Goal: Task Accomplishment & Management: Use online tool/utility

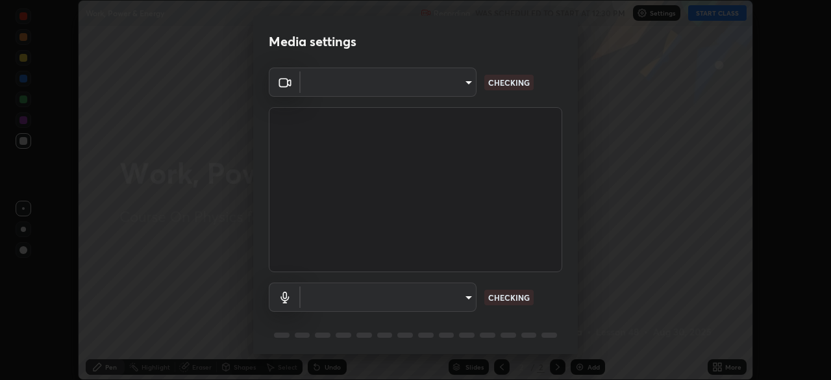
scroll to position [380, 831]
type input "718deecf834a2402e9859888758a2701a1d92989cf10273566d2a6ce3300f65d"
click at [438, 296] on body "Erase all Work, Power & Energy Recording WAS SCHEDULED TO START AT 12:30 PM Set…" at bounding box center [415, 190] width 831 height 380
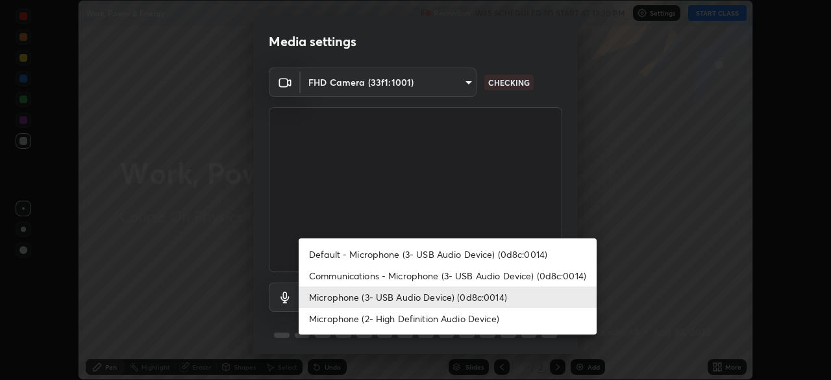
click at [429, 320] on li "Microphone (2- High Definition Audio Device)" at bounding box center [448, 318] width 298 height 21
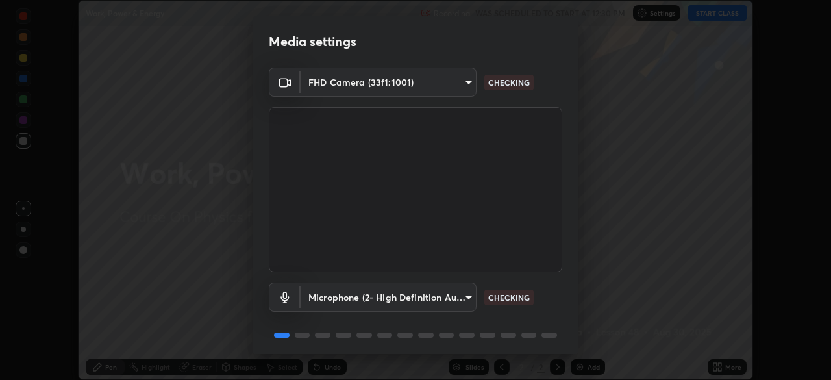
click at [444, 298] on body "Erase all Work, Power & Energy Recording WAS SCHEDULED TO START AT 12:30 PM Set…" at bounding box center [415, 190] width 831 height 380
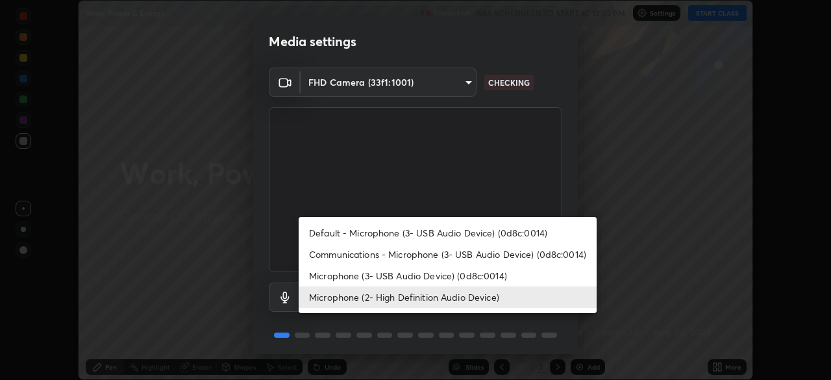
click at [434, 276] on li "Microphone (3- USB Audio Device) (0d8c:0014)" at bounding box center [448, 275] width 298 height 21
type input "a75359b4f40e144b74a4853d299cb10942348b3e6b3f88c79c501693e4cedbc6"
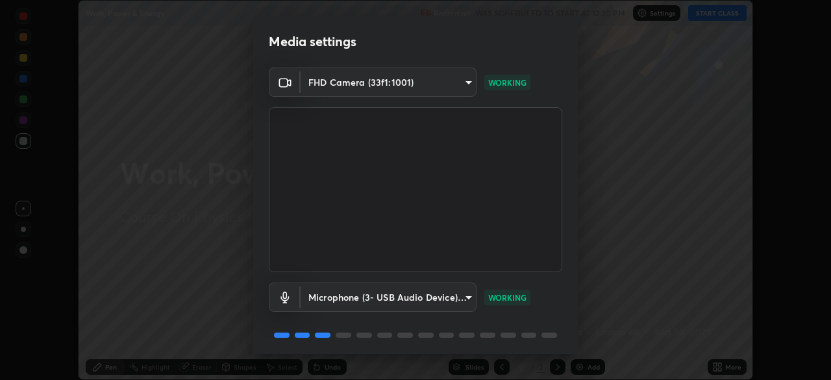
scroll to position [45, 0]
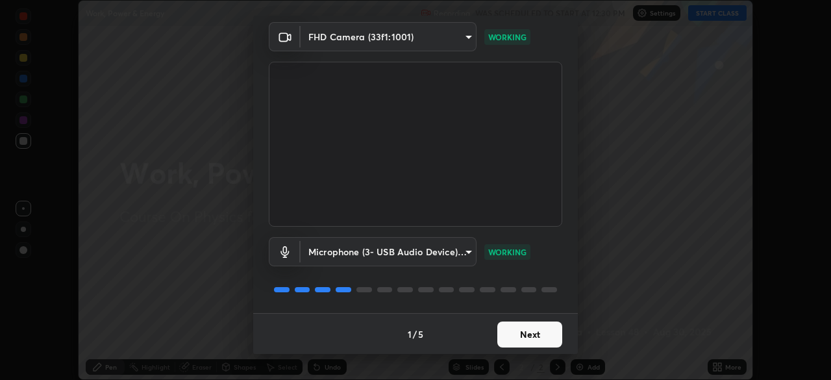
click at [544, 336] on button "Next" at bounding box center [530, 335] width 65 height 26
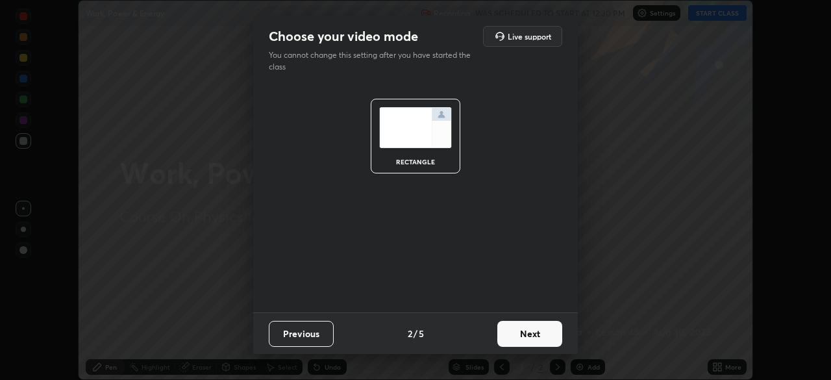
scroll to position [0, 0]
click at [540, 334] on button "Next" at bounding box center [530, 334] width 65 height 26
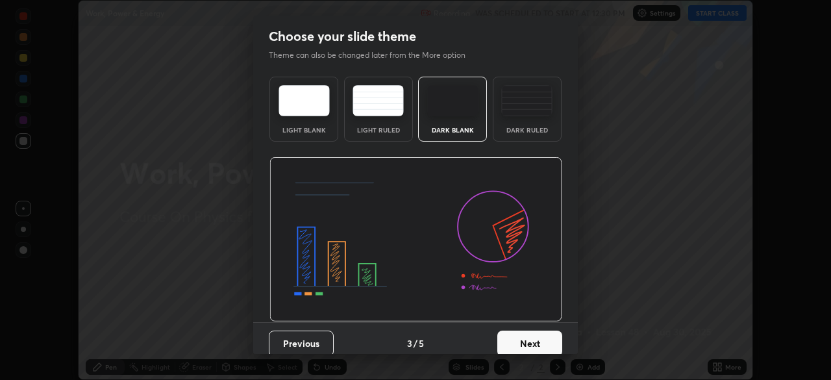
click at [534, 343] on button "Next" at bounding box center [530, 344] width 65 height 26
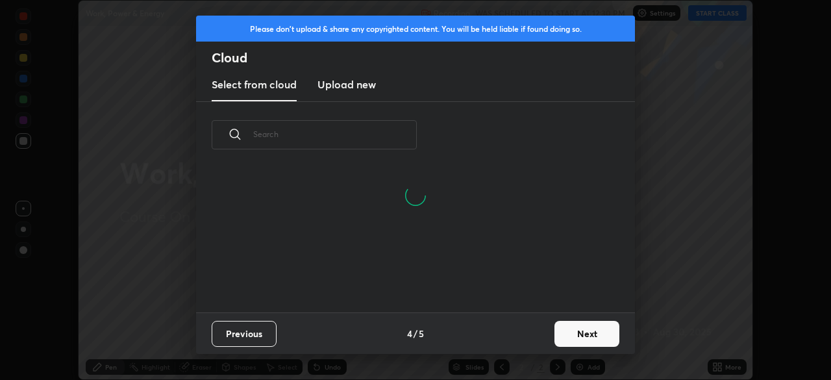
click at [353, 88] on h3 "Upload new" at bounding box center [347, 85] width 58 height 16
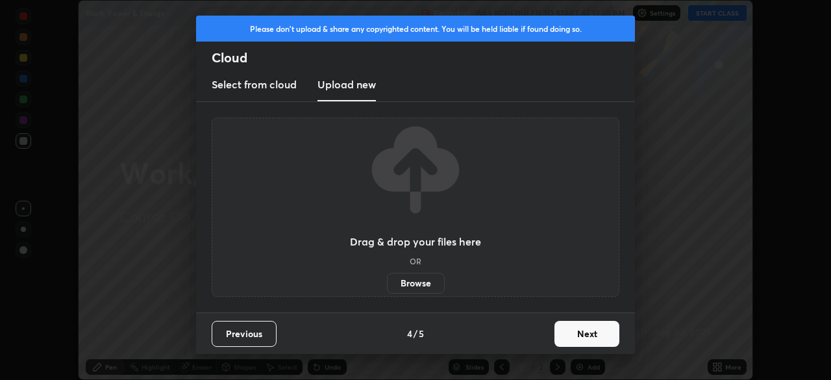
click at [425, 283] on label "Browse" at bounding box center [416, 283] width 58 height 21
click at [387, 283] on input "Browse" at bounding box center [387, 283] width 0 height 21
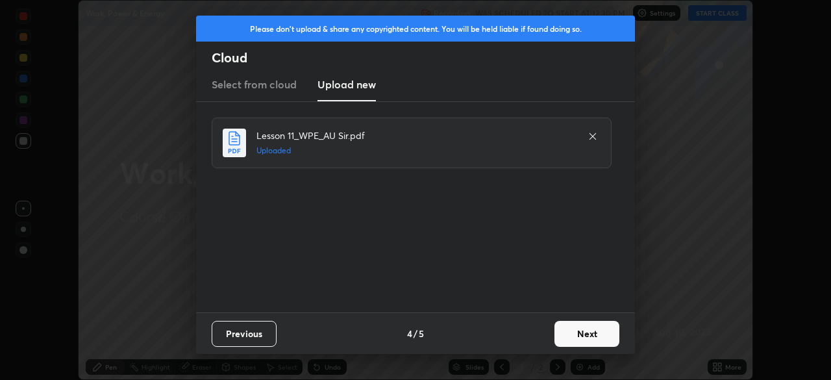
click at [587, 333] on button "Next" at bounding box center [587, 334] width 65 height 26
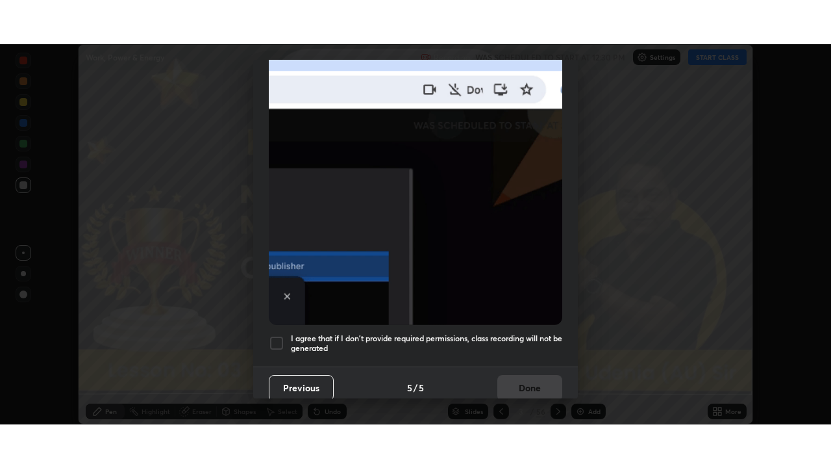
scroll to position [311, 0]
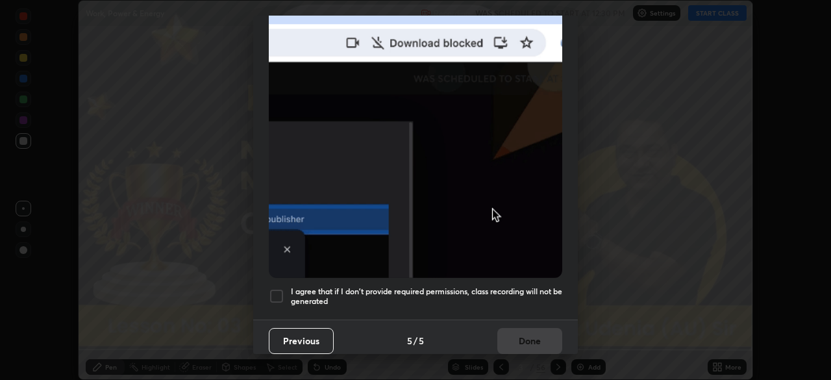
click at [280, 288] on div at bounding box center [277, 296] width 16 height 16
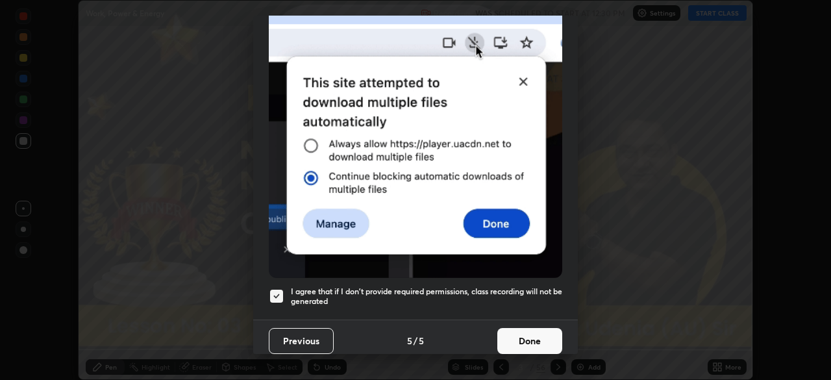
click at [531, 333] on button "Done" at bounding box center [530, 341] width 65 height 26
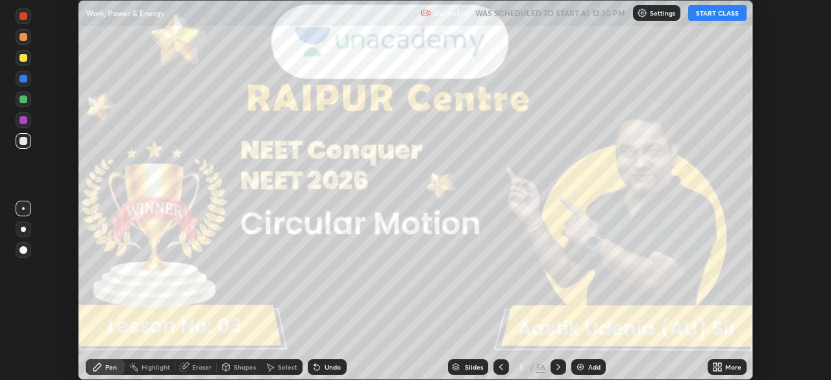
click at [716, 365] on icon at bounding box center [715, 364] width 3 height 3
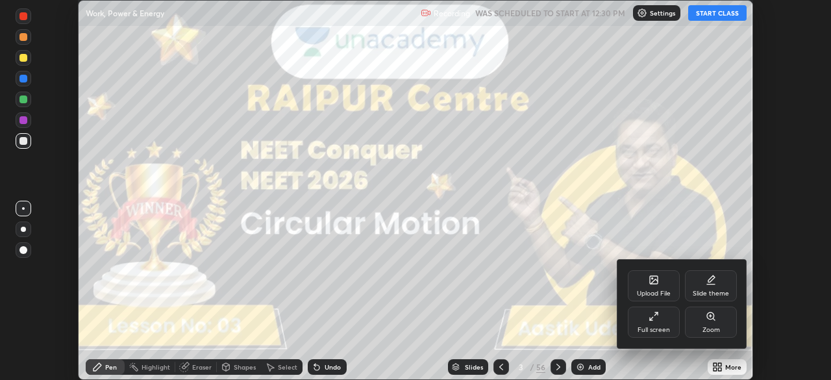
click at [656, 322] on div "Full screen" at bounding box center [654, 322] width 52 height 31
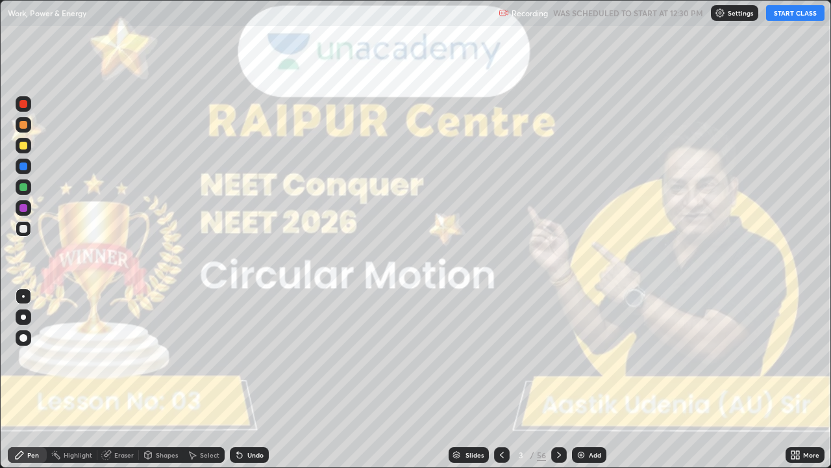
scroll to position [468, 831]
click at [785, 15] on button "START CLASS" at bounding box center [796, 13] width 58 height 16
click at [70, 379] on div "Highlight" at bounding box center [78, 454] width 29 height 6
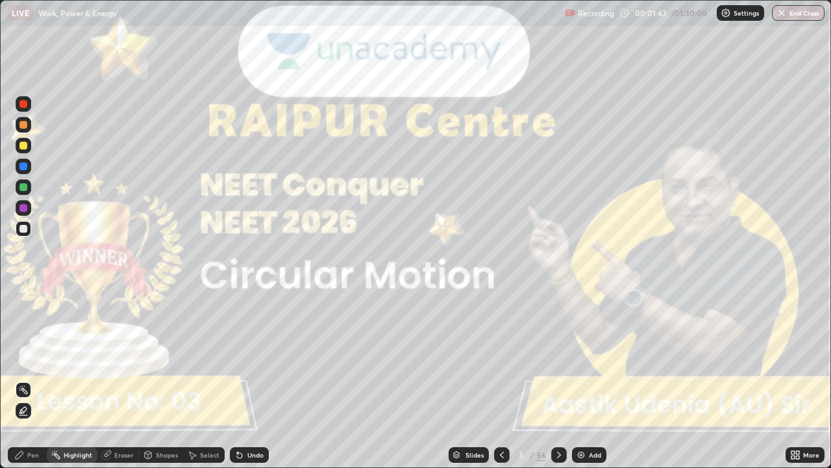
click at [29, 379] on div "Pen" at bounding box center [33, 454] width 12 height 6
click at [21, 316] on div at bounding box center [23, 316] width 5 height 5
click at [557, 379] on icon at bounding box center [559, 455] width 10 height 10
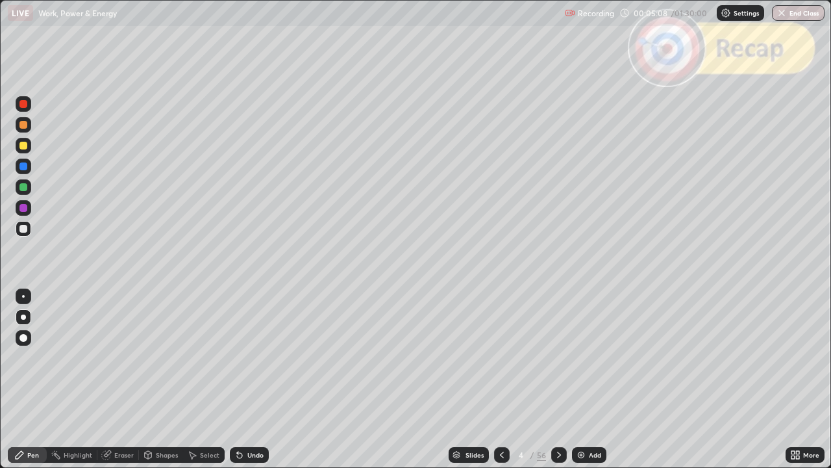
click at [563, 379] on icon at bounding box center [559, 455] width 10 height 10
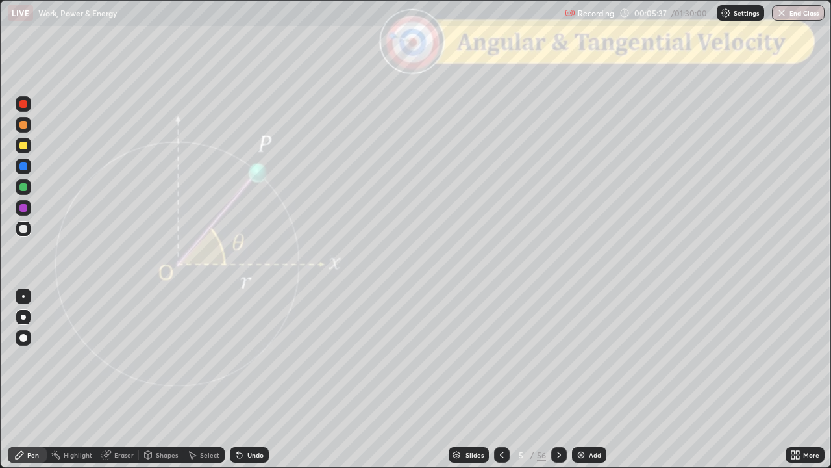
click at [162, 379] on div "Shapes" at bounding box center [167, 454] width 22 height 6
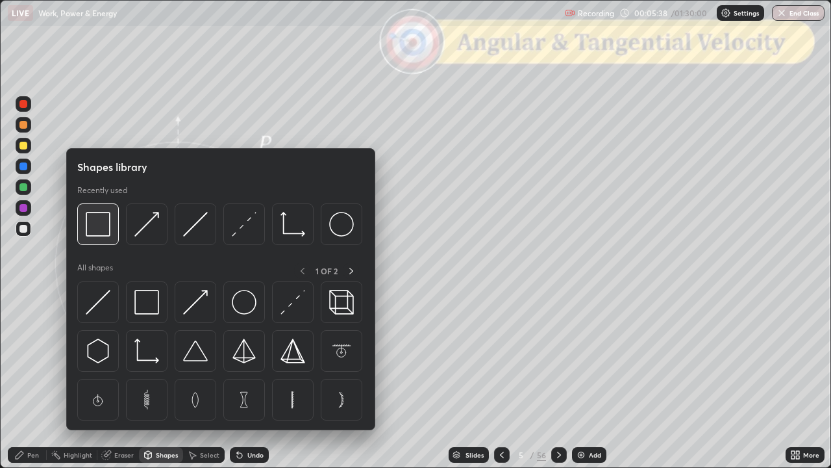
click at [101, 230] on img at bounding box center [98, 224] width 25 height 25
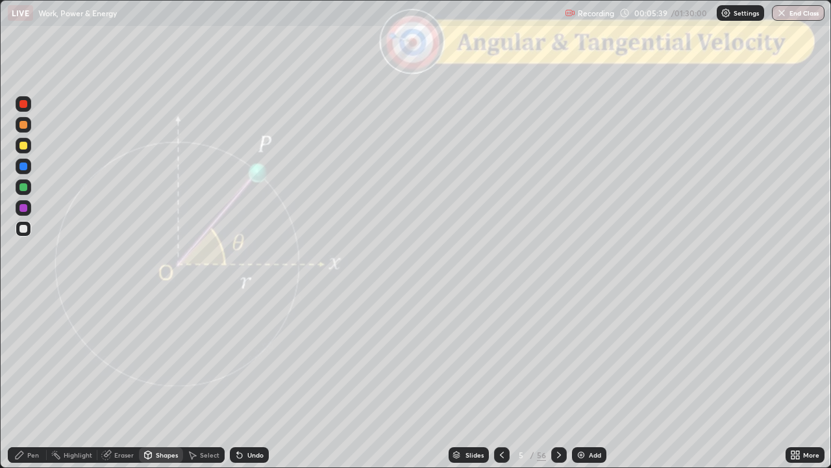
click at [25, 109] on div at bounding box center [24, 104] width 16 height 16
click at [557, 379] on icon at bounding box center [559, 455] width 10 height 10
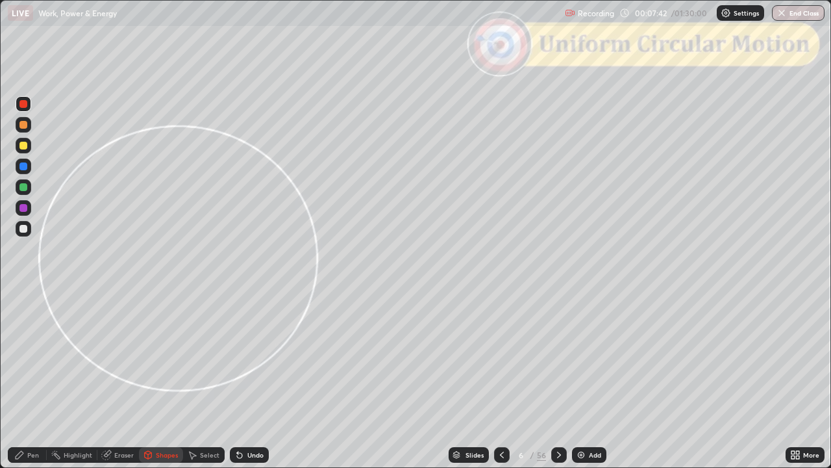
click at [25, 379] on div "Pen" at bounding box center [27, 455] width 39 height 16
click at [22, 229] on div at bounding box center [23, 229] width 8 height 8
click at [157, 379] on div "Shapes" at bounding box center [167, 454] width 22 height 6
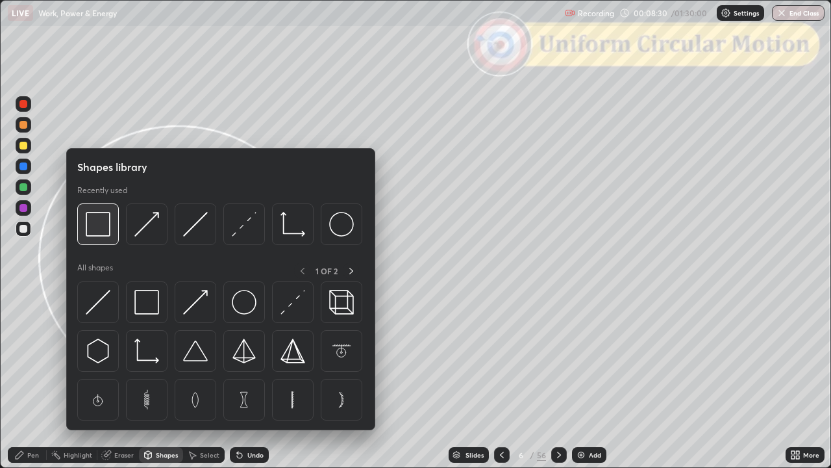
click at [101, 232] on img at bounding box center [98, 224] width 25 height 25
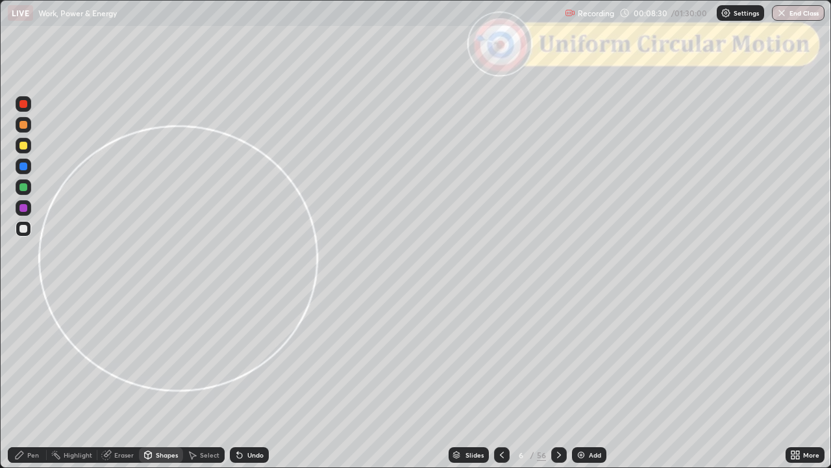
click at [22, 108] on div at bounding box center [24, 104] width 16 height 16
click at [23, 125] on div at bounding box center [23, 125] width 8 height 8
click at [30, 379] on div "Pen" at bounding box center [33, 454] width 12 height 6
click at [26, 231] on div at bounding box center [23, 229] width 8 height 8
click at [23, 125] on div at bounding box center [23, 125] width 8 height 8
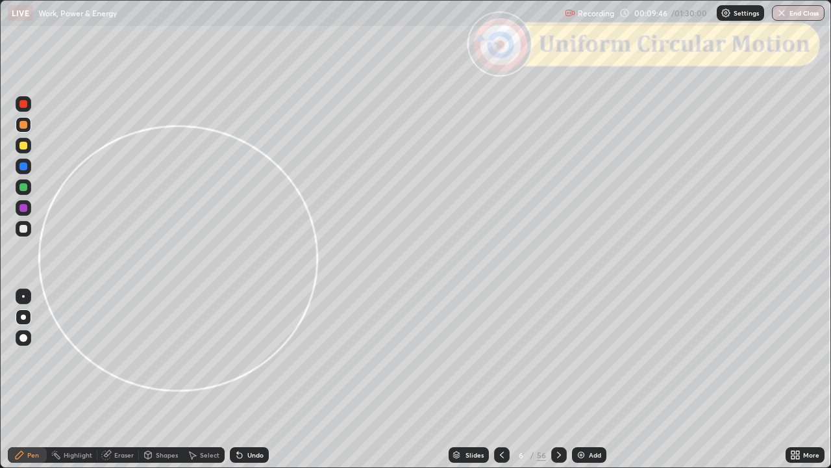
click at [163, 379] on div "Shapes" at bounding box center [167, 454] width 22 height 6
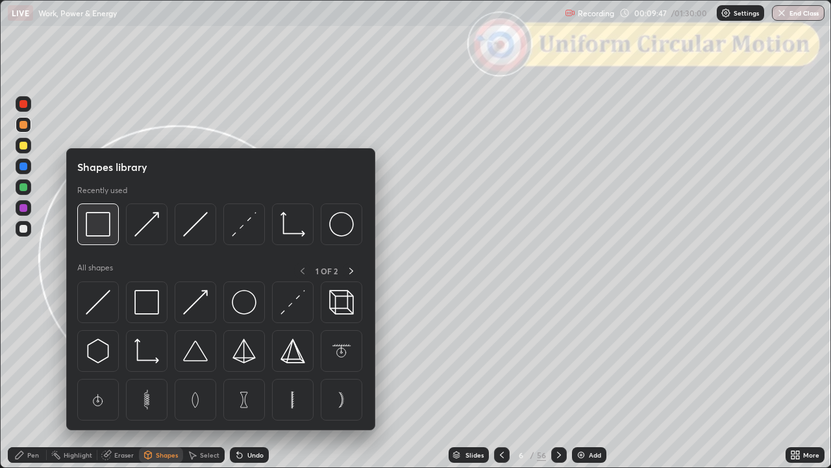
click at [100, 231] on img at bounding box center [98, 224] width 25 height 25
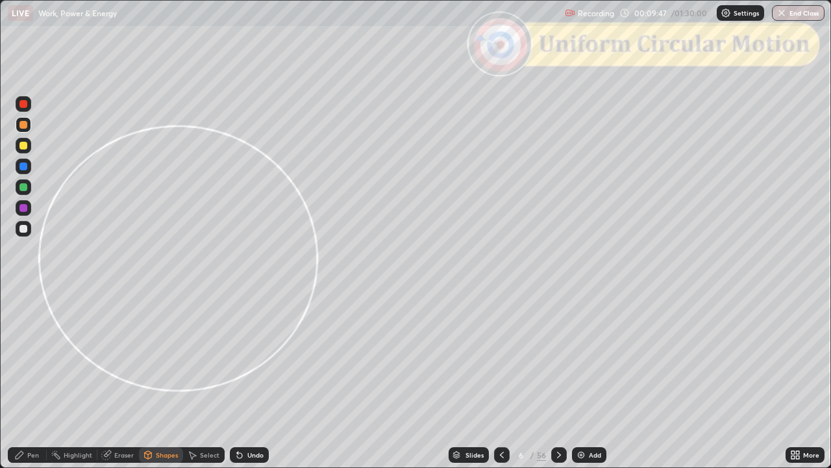
click at [26, 110] on div at bounding box center [24, 104] width 16 height 16
click at [24, 126] on div at bounding box center [23, 125] width 8 height 8
click at [28, 379] on div "Pen" at bounding box center [33, 454] width 12 height 6
click at [23, 187] on div at bounding box center [23, 187] width 8 height 8
click at [162, 379] on div "Shapes" at bounding box center [167, 454] width 22 height 6
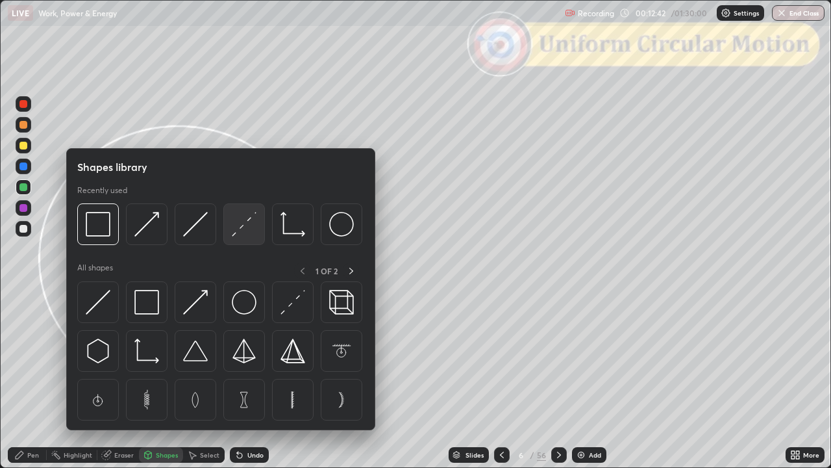
click at [242, 226] on img at bounding box center [244, 224] width 25 height 25
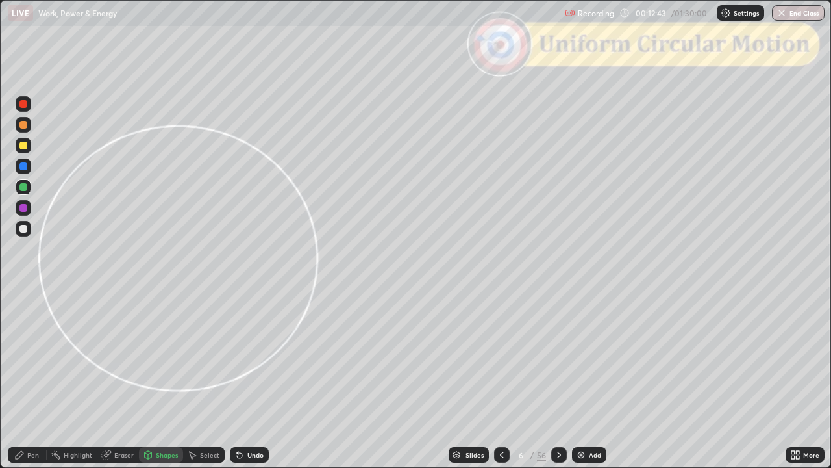
click at [25, 236] on div at bounding box center [24, 229] width 16 height 16
click at [17, 379] on icon at bounding box center [20, 455] width 8 height 8
click at [158, 379] on div "Shapes" at bounding box center [167, 454] width 22 height 6
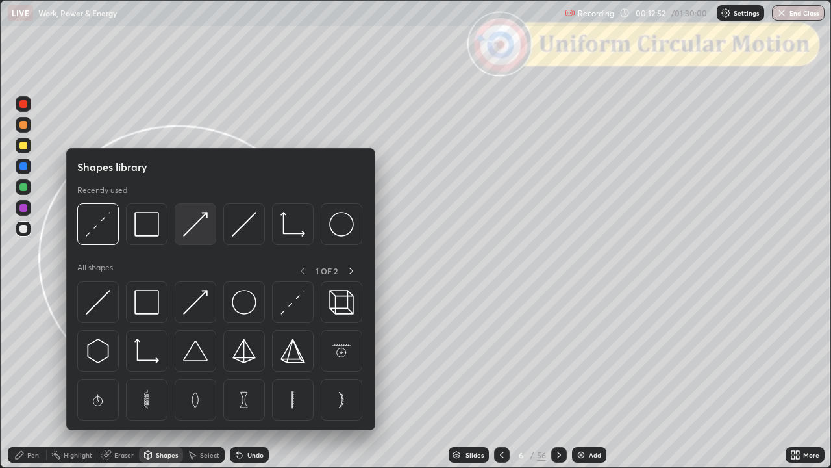
click at [194, 220] on img at bounding box center [195, 224] width 25 height 25
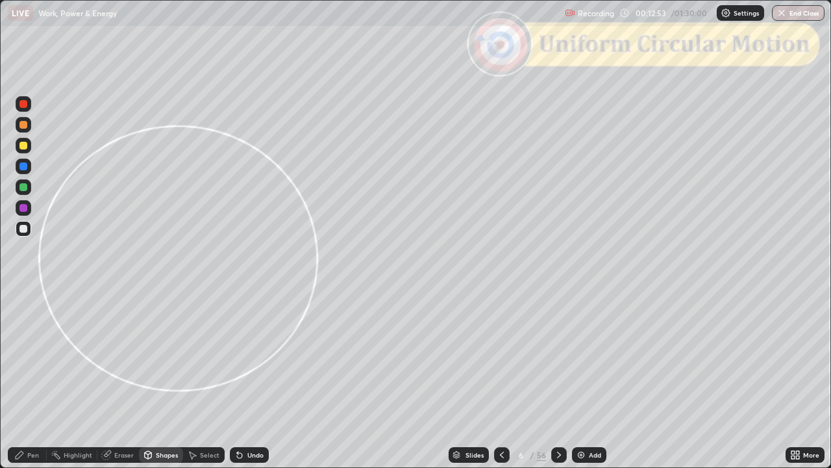
click at [26, 231] on div at bounding box center [23, 229] width 8 height 8
click at [19, 379] on icon at bounding box center [20, 455] width 8 height 8
click at [25, 130] on div at bounding box center [24, 125] width 16 height 16
click at [157, 379] on div "Shapes" at bounding box center [167, 454] width 22 height 6
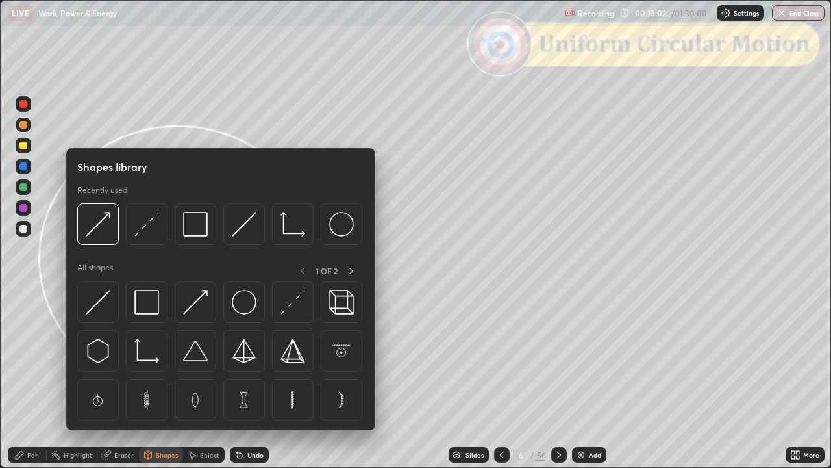
click at [101, 225] on img at bounding box center [98, 224] width 25 height 25
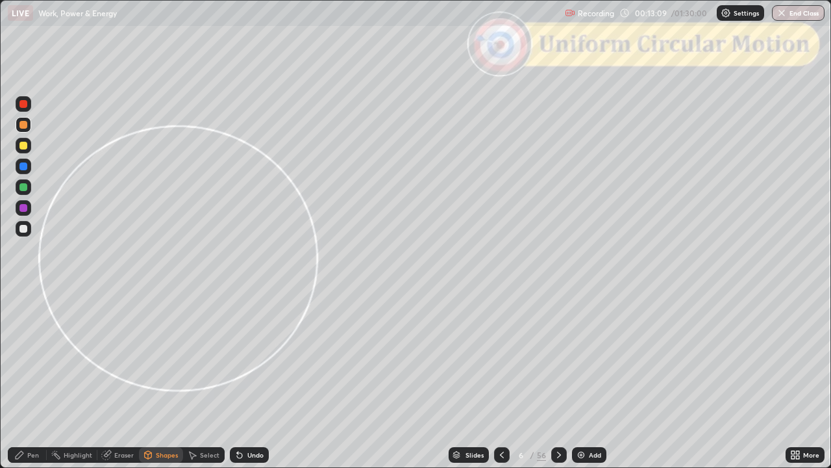
click at [255, 379] on div "Undo" at bounding box center [255, 454] width 16 height 6
click at [26, 379] on div "Pen" at bounding box center [27, 455] width 39 height 16
click at [23, 187] on div at bounding box center [23, 187] width 8 height 8
click at [153, 379] on div "Shapes" at bounding box center [161, 455] width 44 height 16
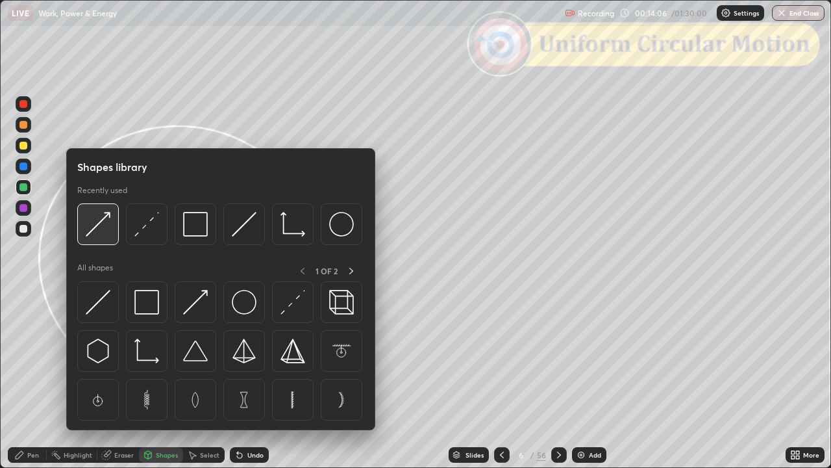
click at [97, 231] on img at bounding box center [98, 224] width 25 height 25
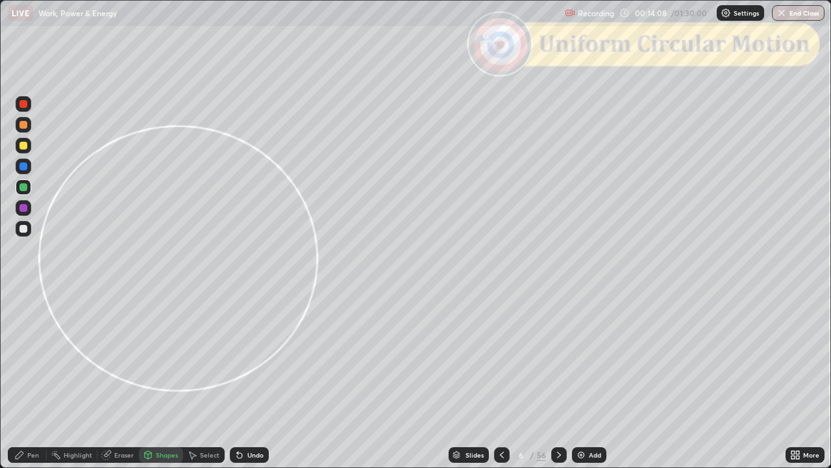
click at [25, 150] on div at bounding box center [24, 146] width 16 height 16
click at [16, 379] on div "Pen" at bounding box center [27, 455] width 39 height 16
click at [160, 379] on div "Shapes" at bounding box center [167, 454] width 22 height 6
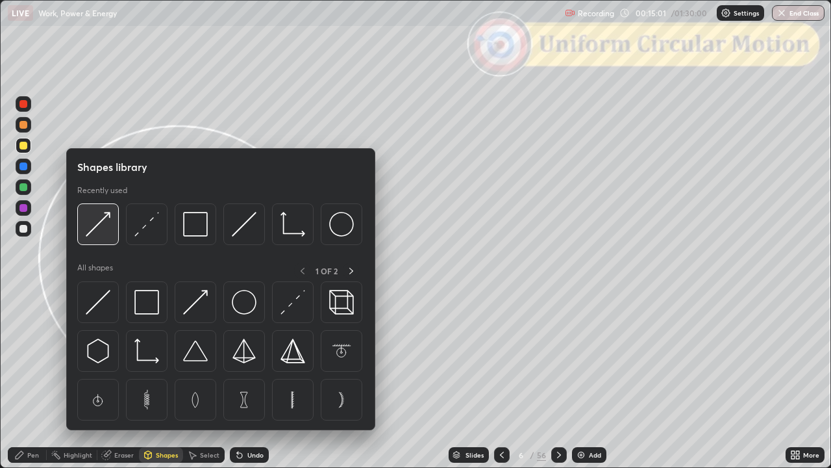
click at [101, 233] on img at bounding box center [98, 224] width 25 height 25
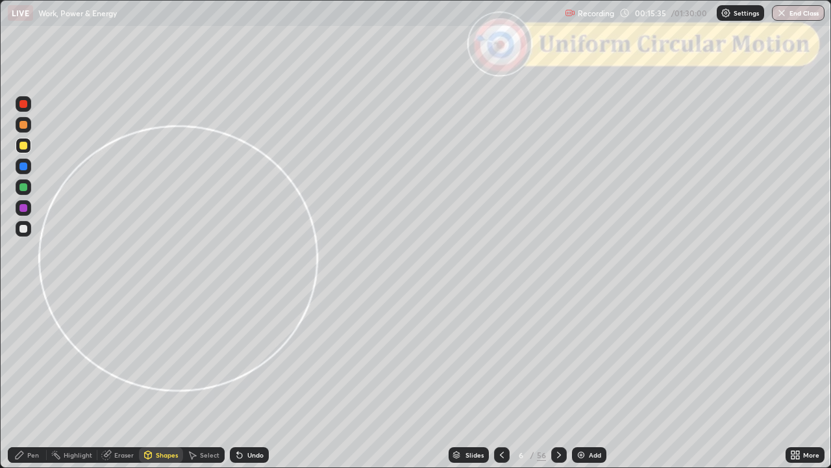
click at [36, 379] on div "Pen" at bounding box center [33, 454] width 12 height 6
click at [255, 379] on div "Undo" at bounding box center [249, 455] width 39 height 16
click at [255, 379] on div "Undo" at bounding box center [255, 454] width 16 height 6
click at [559, 379] on icon at bounding box center [559, 454] width 4 height 6
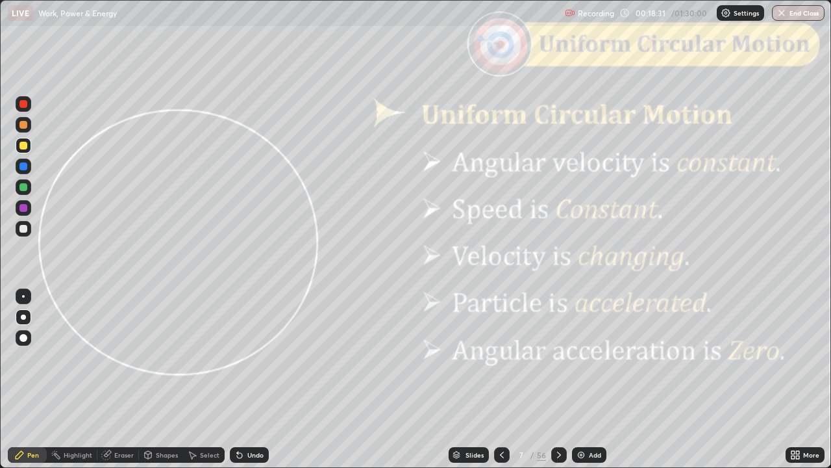
click at [557, 379] on icon at bounding box center [559, 455] width 10 height 10
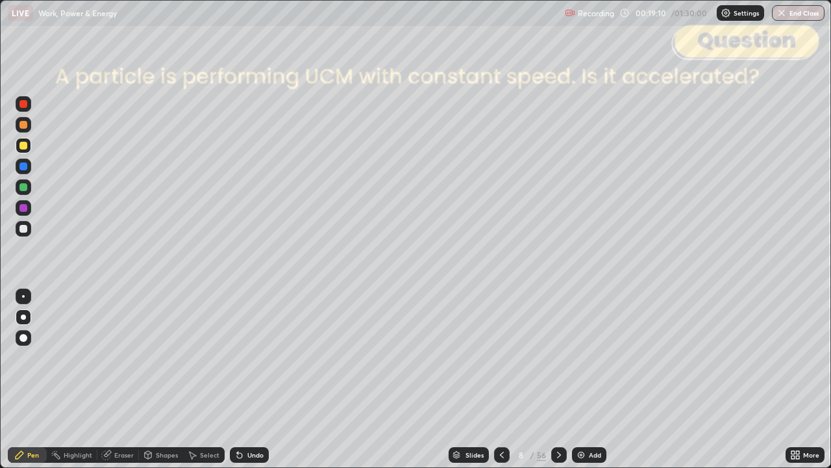
click at [559, 379] on icon at bounding box center [559, 455] width 10 height 10
click at [557, 379] on icon at bounding box center [559, 455] width 10 height 10
click at [551, 379] on div at bounding box center [559, 455] width 16 height 26
click at [557, 379] on icon at bounding box center [559, 455] width 10 height 10
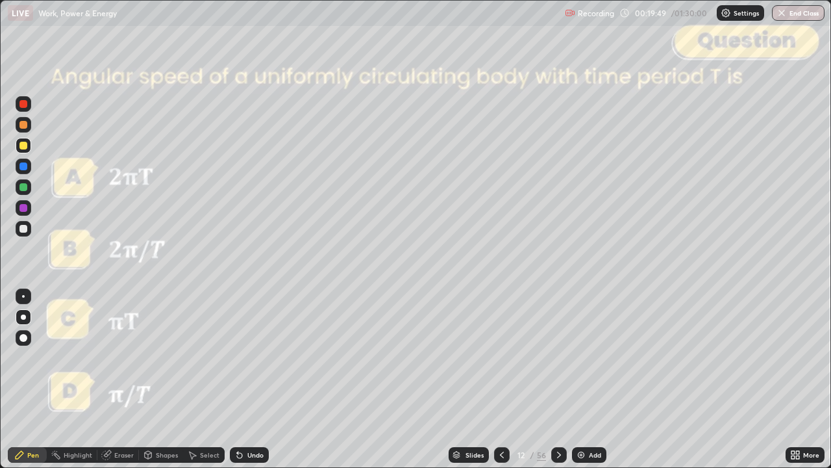
click at [501, 379] on icon at bounding box center [502, 454] width 4 height 6
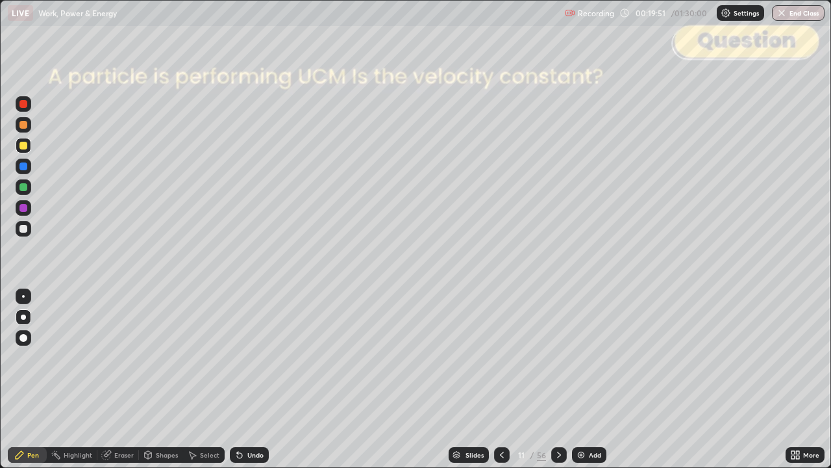
click at [471, 379] on div "Slides" at bounding box center [469, 455] width 40 height 16
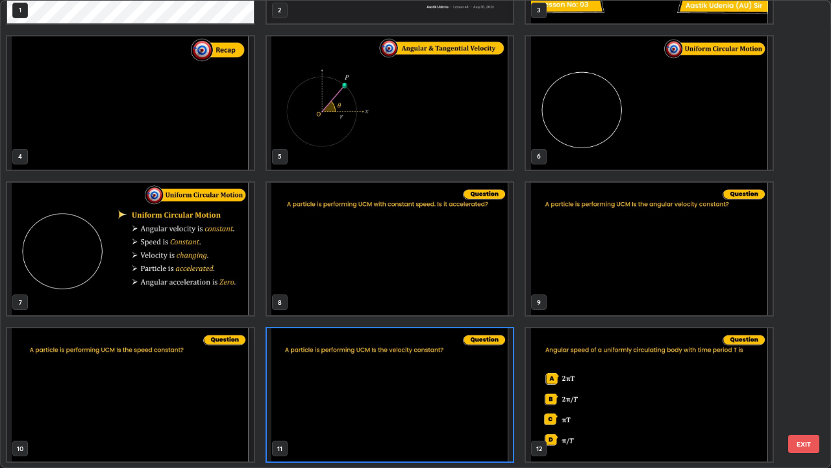
scroll to position [463, 824]
click at [604, 157] on img "grid" at bounding box center [649, 102] width 247 height 133
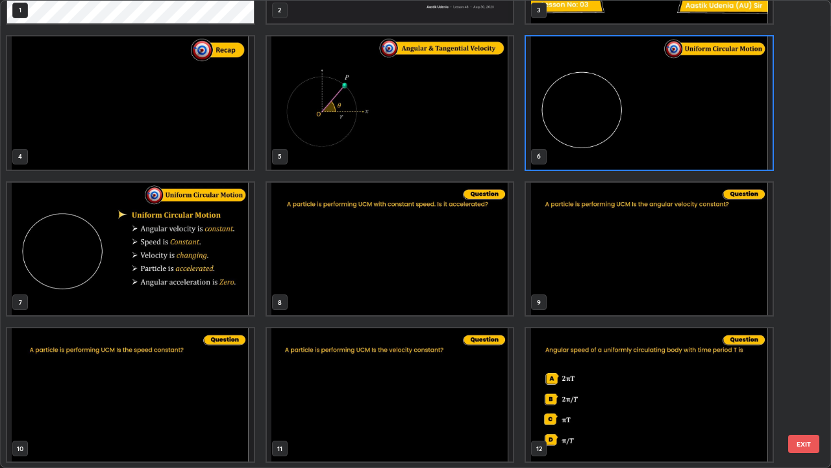
click at [792, 379] on button "EXIT" at bounding box center [804, 444] width 31 height 18
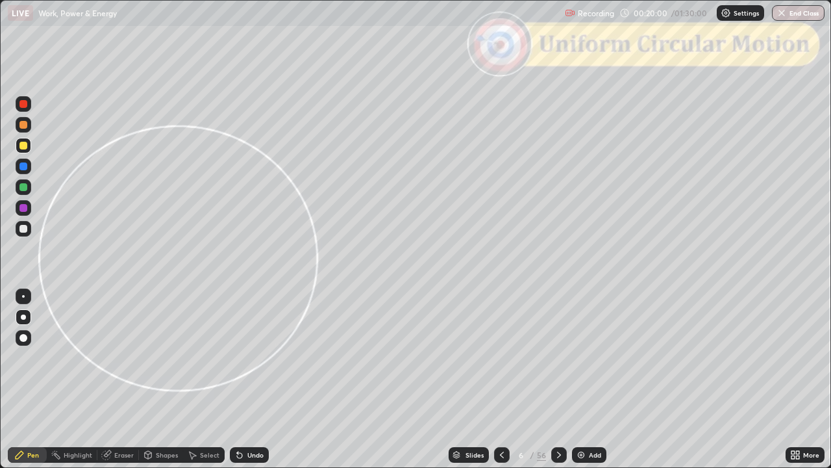
click at [581, 379] on img at bounding box center [581, 455] width 10 height 10
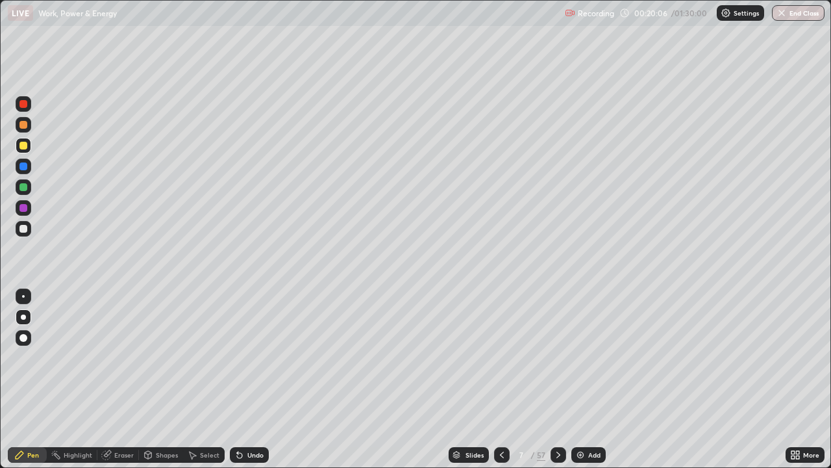
click at [23, 127] on div at bounding box center [23, 125] width 8 height 8
click at [164, 379] on div "Shapes" at bounding box center [167, 454] width 22 height 6
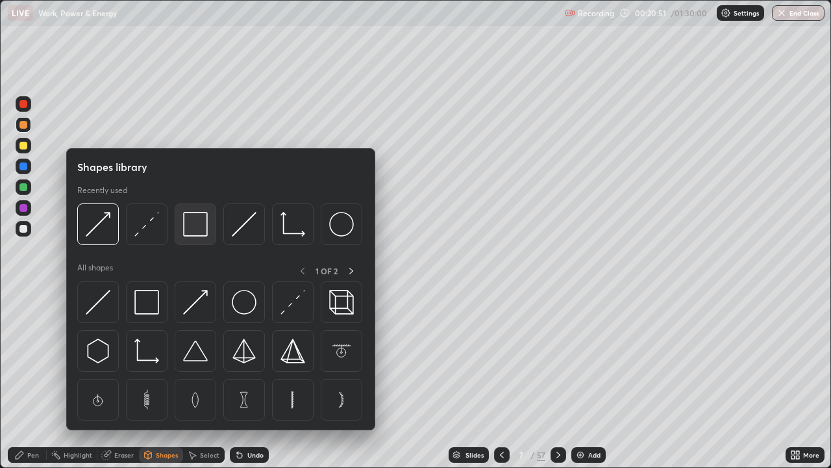
click at [199, 226] on img at bounding box center [195, 224] width 25 height 25
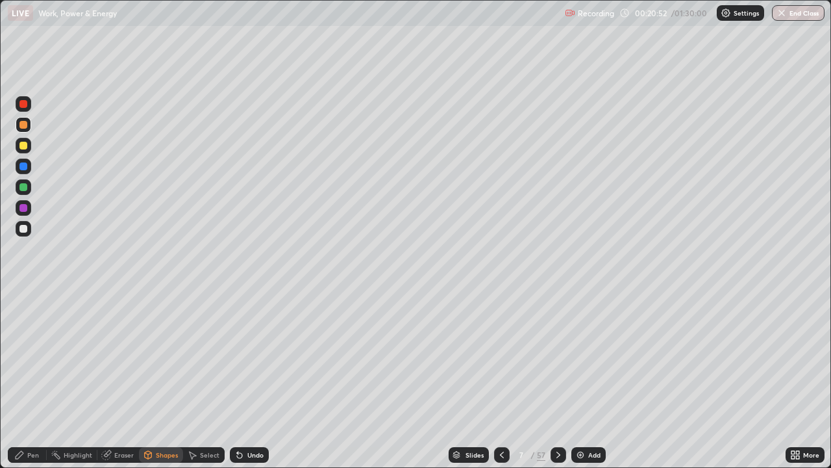
click at [27, 106] on div at bounding box center [23, 104] width 8 height 8
click at [29, 379] on div "Pen" at bounding box center [27, 455] width 39 height 16
click at [23, 125] on div at bounding box center [23, 125] width 8 height 8
click at [167, 379] on div "Shapes" at bounding box center [167, 454] width 22 height 6
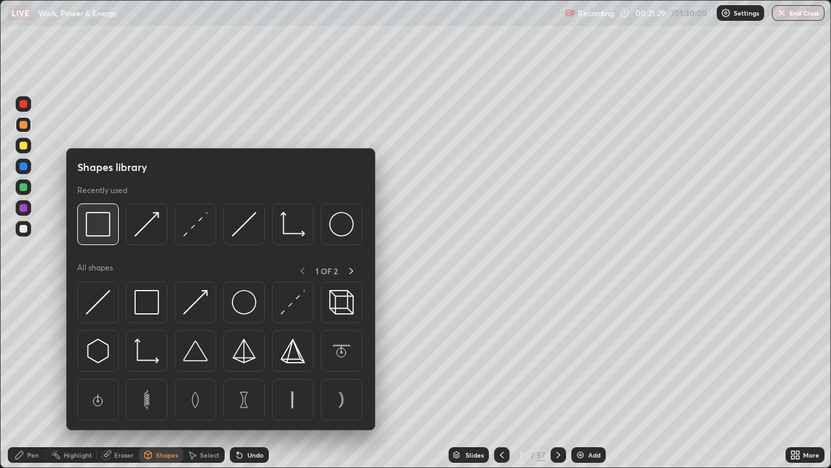
click at [103, 231] on img at bounding box center [98, 224] width 25 height 25
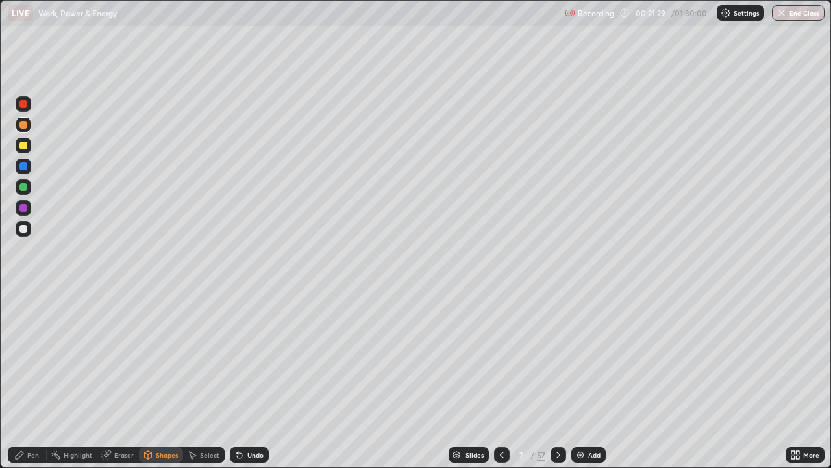
click at [23, 105] on div at bounding box center [23, 104] width 8 height 8
click at [29, 379] on div "Pen" at bounding box center [33, 454] width 12 height 6
click at [23, 230] on div at bounding box center [23, 229] width 8 height 8
click at [158, 379] on div "Shapes" at bounding box center [167, 454] width 22 height 6
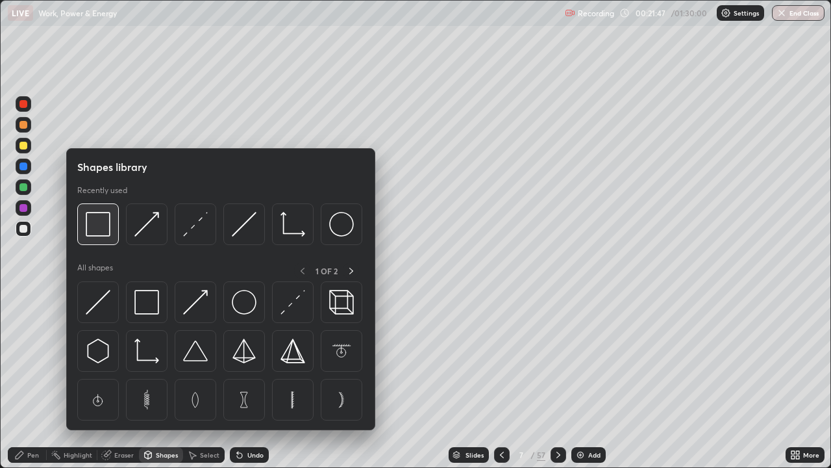
click at [99, 227] on img at bounding box center [98, 224] width 25 height 25
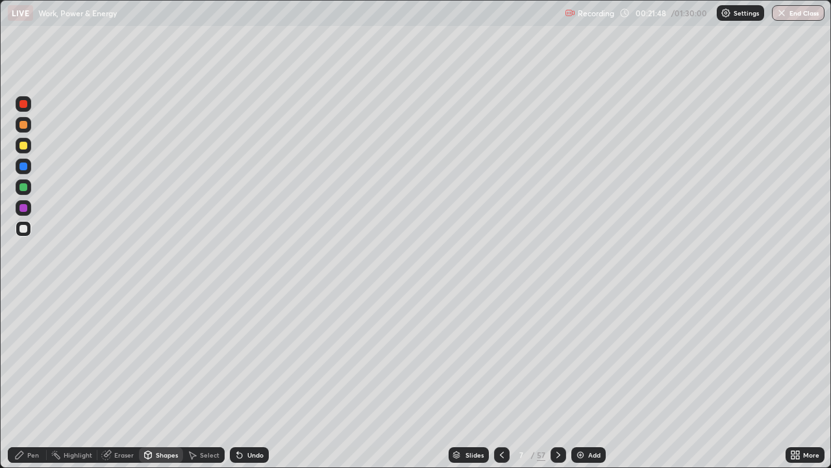
click at [21, 107] on div at bounding box center [23, 104] width 8 height 8
click at [23, 209] on div at bounding box center [23, 208] width 8 height 8
click at [253, 379] on div "Undo" at bounding box center [249, 455] width 39 height 16
click at [31, 379] on div "Pen" at bounding box center [27, 455] width 39 height 16
click at [470, 379] on div "Slides" at bounding box center [475, 454] width 18 height 6
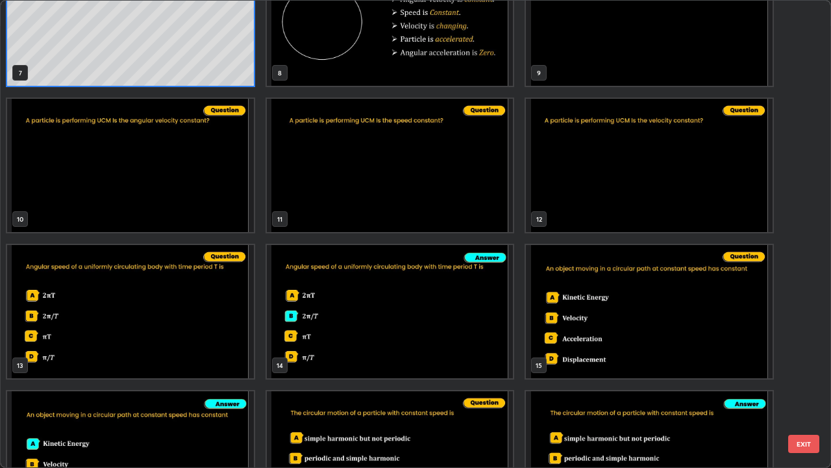
scroll to position [345, 0]
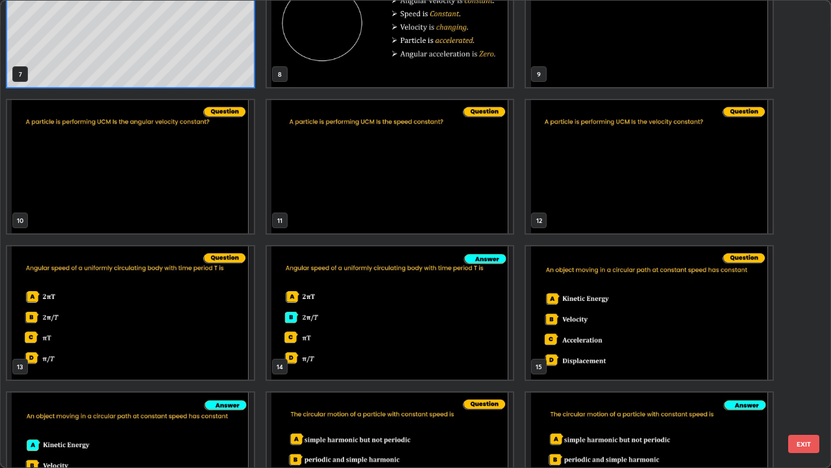
click at [227, 326] on img "grid" at bounding box center [130, 312] width 247 height 133
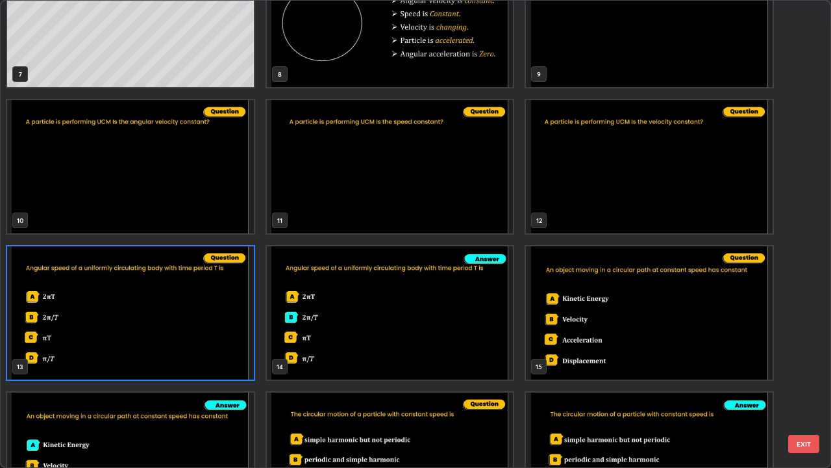
click at [793, 379] on button "EXIT" at bounding box center [804, 444] width 31 height 18
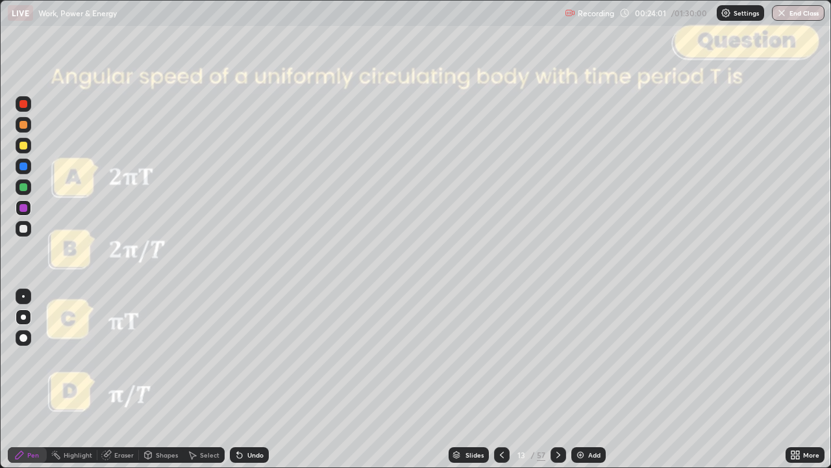
click at [557, 379] on icon at bounding box center [558, 455] width 10 height 10
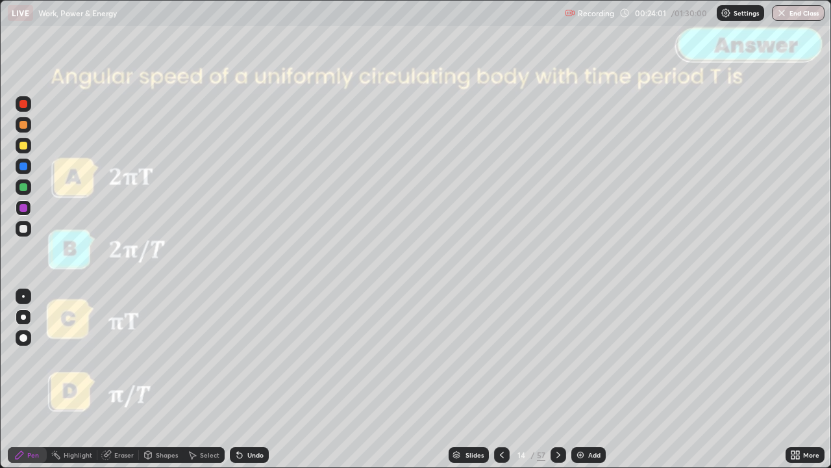
click at [557, 379] on icon at bounding box center [558, 455] width 10 height 10
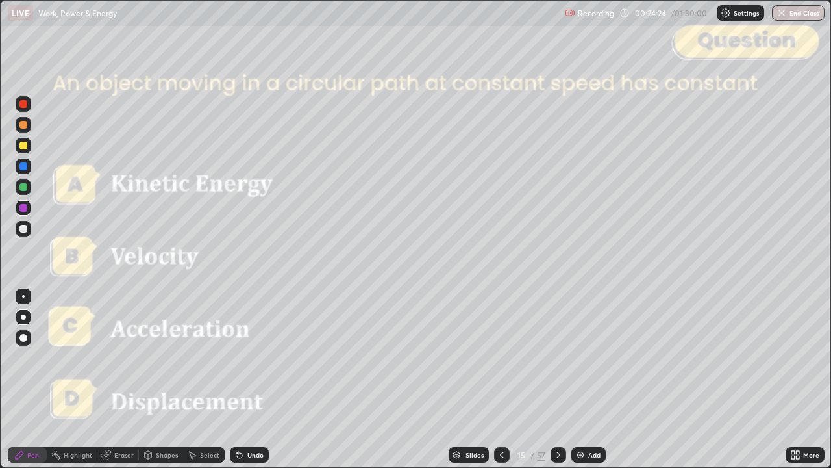
click at [557, 379] on icon at bounding box center [558, 455] width 10 height 10
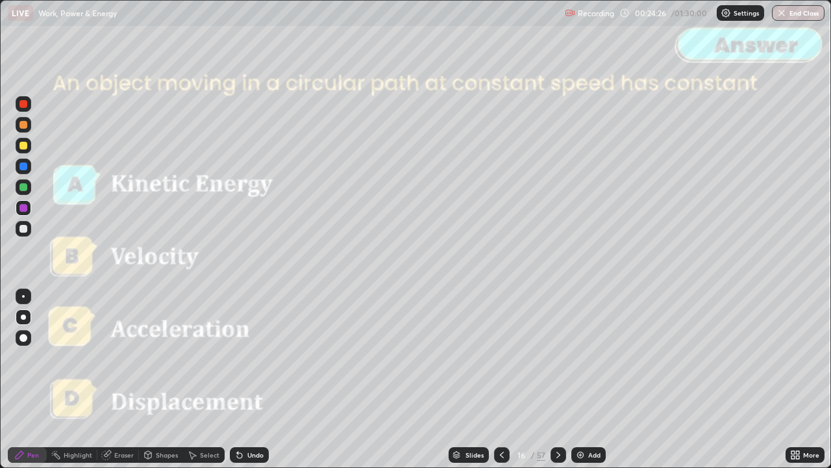
click at [557, 379] on icon at bounding box center [559, 454] width 4 height 6
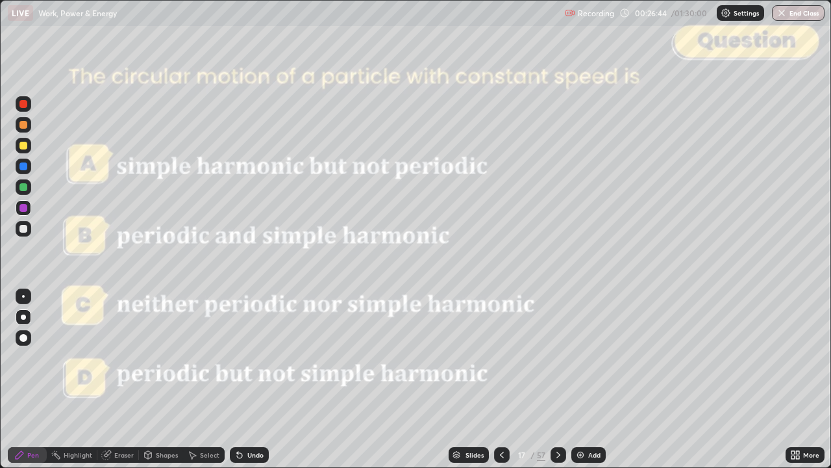
click at [555, 379] on icon at bounding box center [558, 455] width 10 height 10
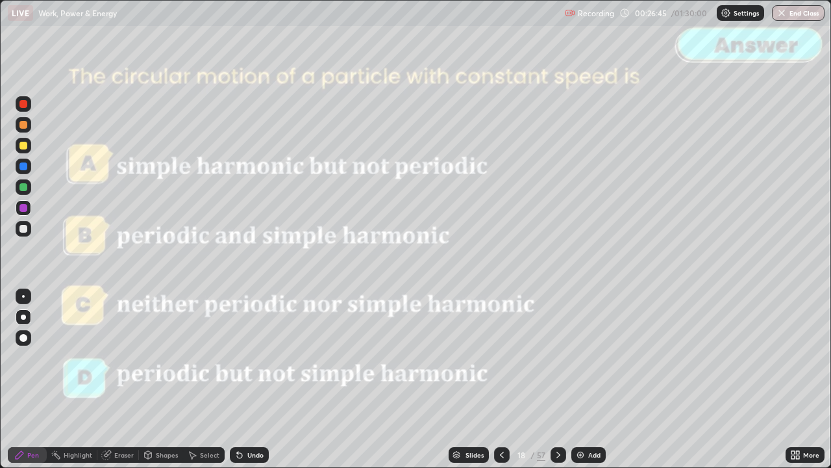
click at [557, 379] on icon at bounding box center [558, 455] width 10 height 10
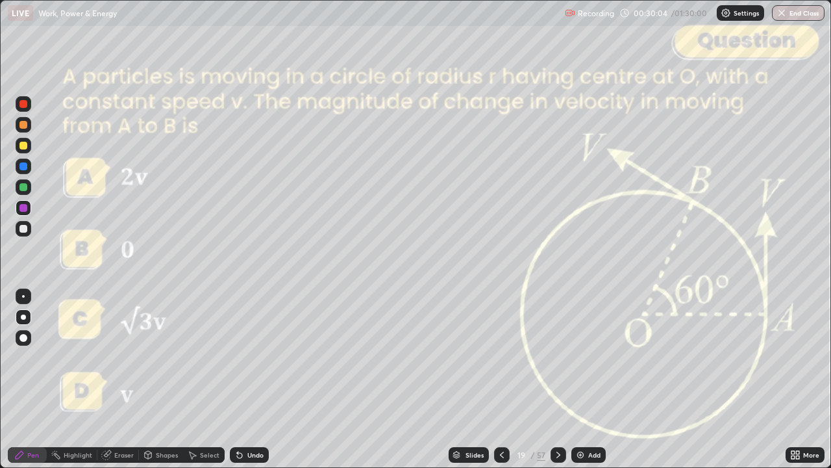
click at [23, 146] on div at bounding box center [23, 146] width 8 height 8
click at [23, 187] on div at bounding box center [23, 187] width 8 height 8
click at [162, 379] on div "Shapes" at bounding box center [167, 454] width 22 height 6
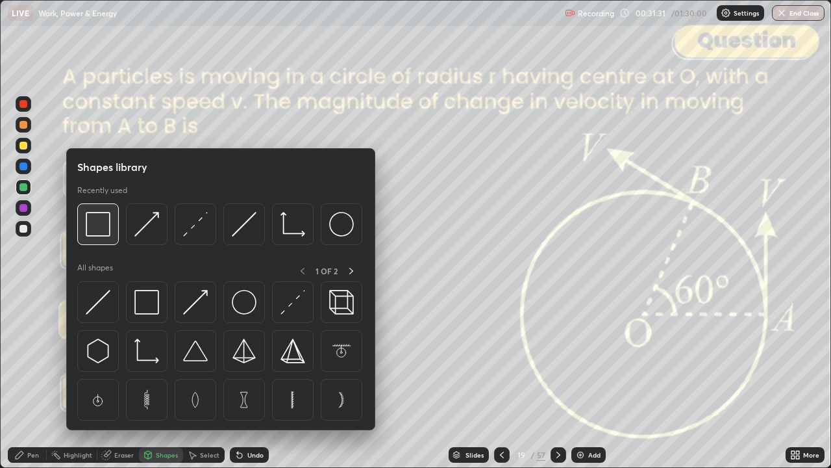
click at [90, 232] on img at bounding box center [98, 224] width 25 height 25
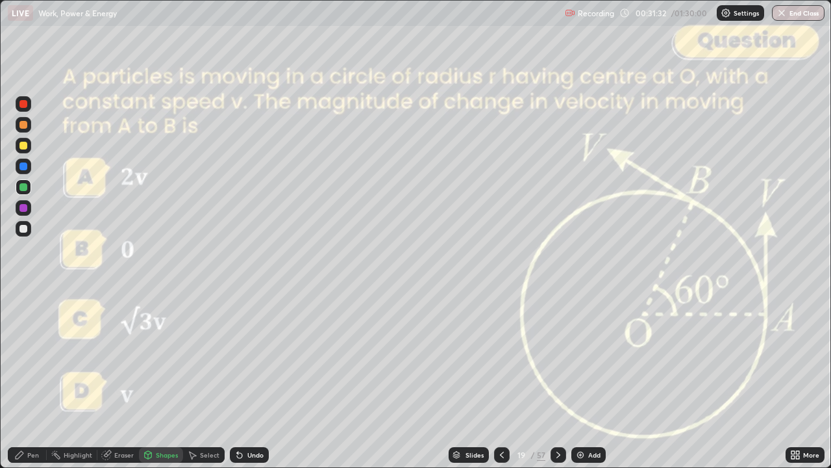
click at [22, 107] on div at bounding box center [23, 104] width 8 height 8
click at [22, 147] on div at bounding box center [23, 146] width 8 height 8
click at [25, 190] on div at bounding box center [23, 187] width 8 height 8
click at [162, 379] on div "Shapes" at bounding box center [161, 455] width 44 height 16
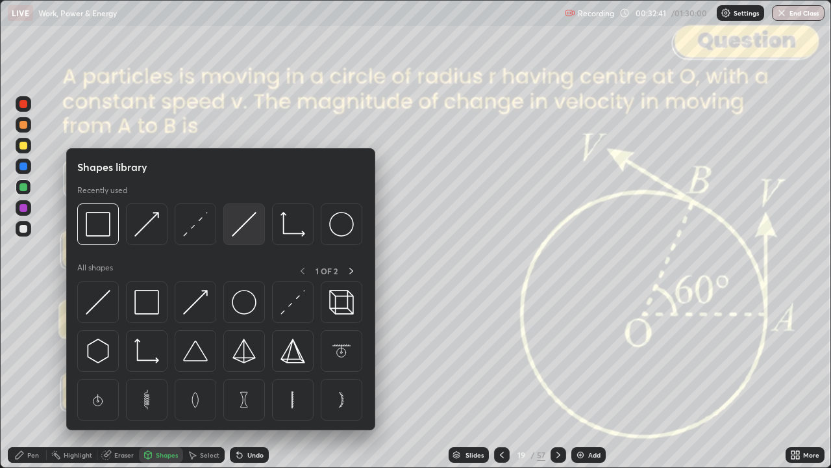
click at [253, 230] on img at bounding box center [244, 224] width 25 height 25
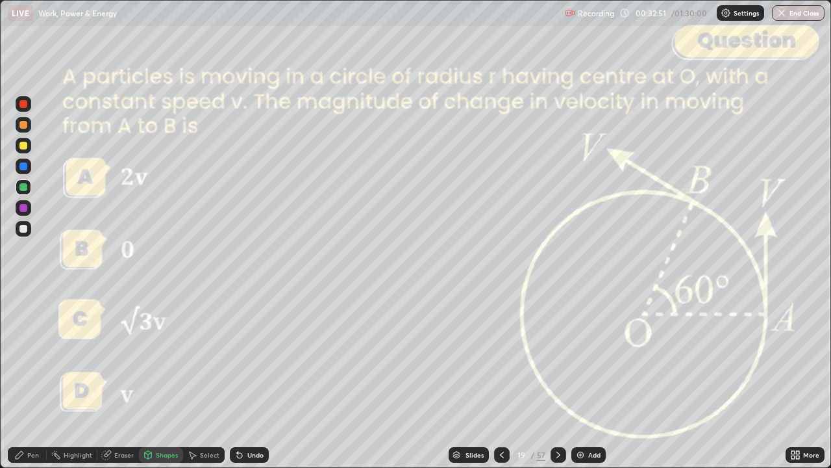
click at [249, 379] on div "Undo" at bounding box center [255, 454] width 16 height 6
click at [26, 379] on div "Pen" at bounding box center [27, 455] width 39 height 16
click at [160, 379] on div "Shapes" at bounding box center [167, 454] width 22 height 6
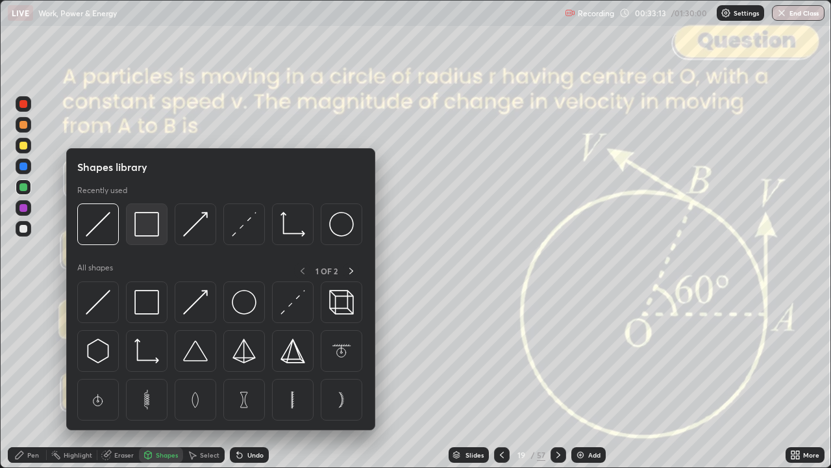
click at [149, 225] on img at bounding box center [146, 224] width 25 height 25
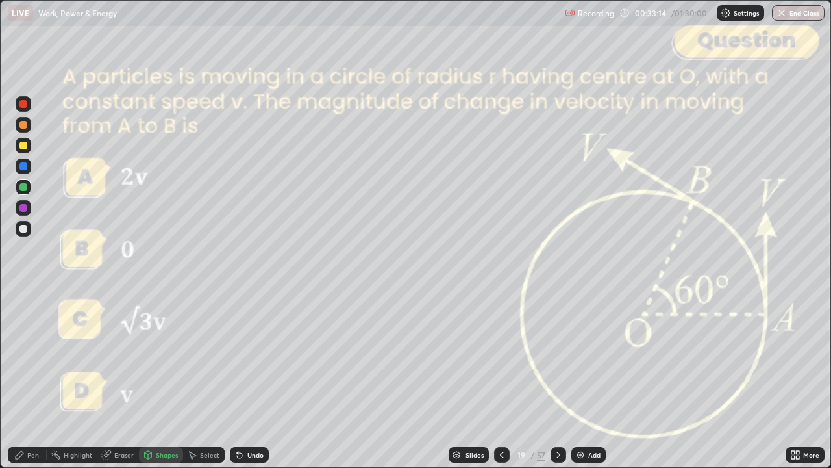
click at [24, 109] on div at bounding box center [24, 104] width 16 height 16
click at [23, 146] on div at bounding box center [23, 146] width 8 height 8
click at [33, 379] on div "Pen" at bounding box center [33, 454] width 12 height 6
click at [164, 379] on div "Shapes" at bounding box center [167, 454] width 22 height 6
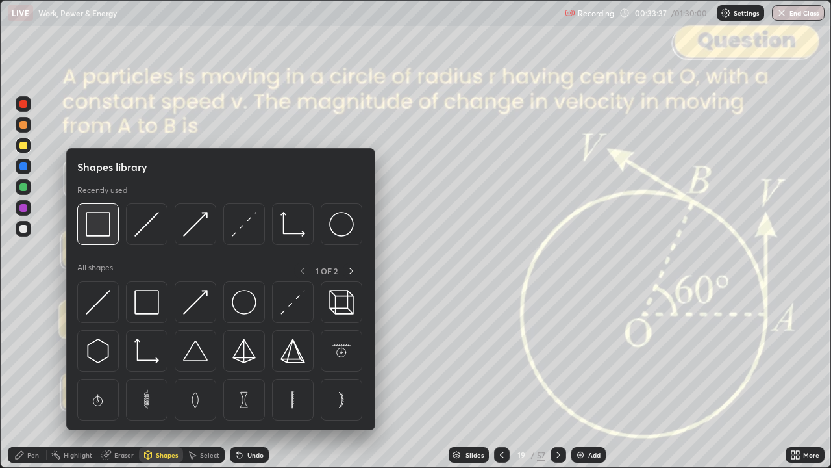
click at [103, 233] on img at bounding box center [98, 224] width 25 height 25
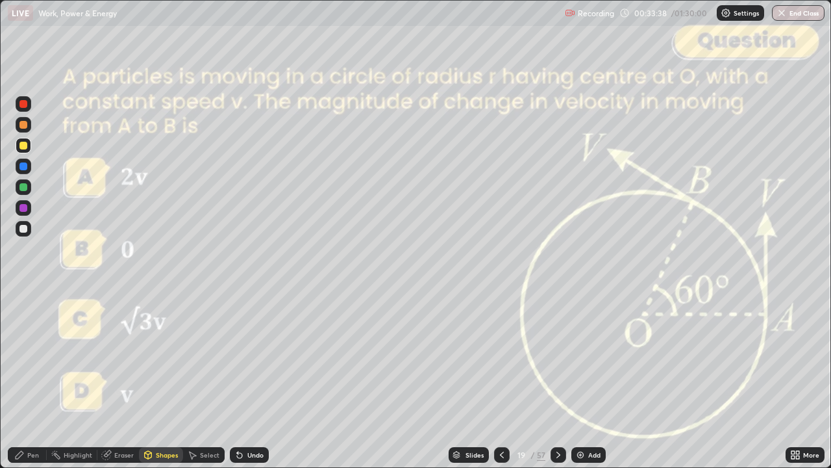
click at [24, 110] on div at bounding box center [24, 104] width 16 height 16
click at [118, 379] on div "Eraser" at bounding box center [123, 454] width 19 height 6
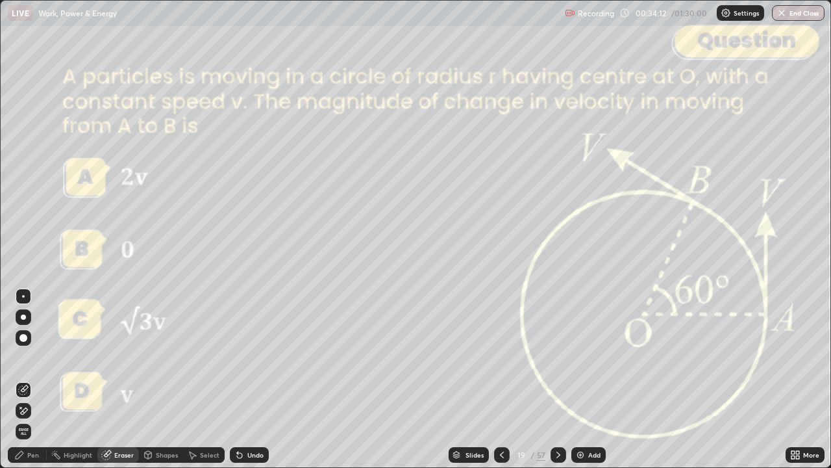
click at [22, 379] on icon at bounding box center [20, 455] width 8 height 8
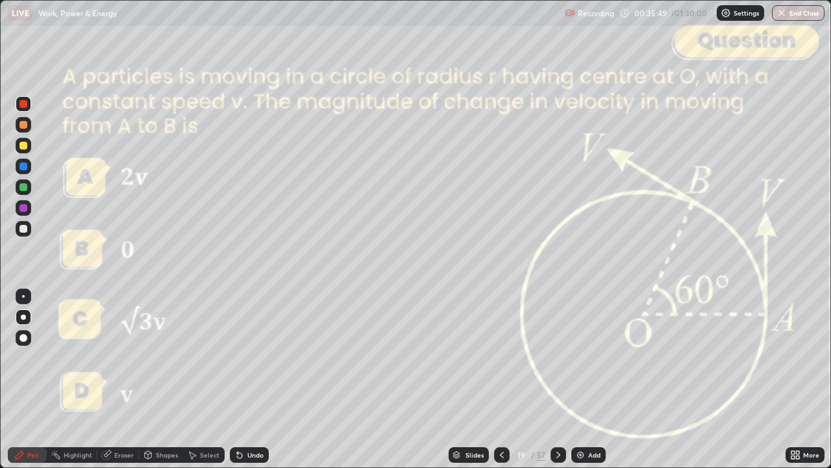
click at [557, 379] on icon at bounding box center [558, 455] width 10 height 10
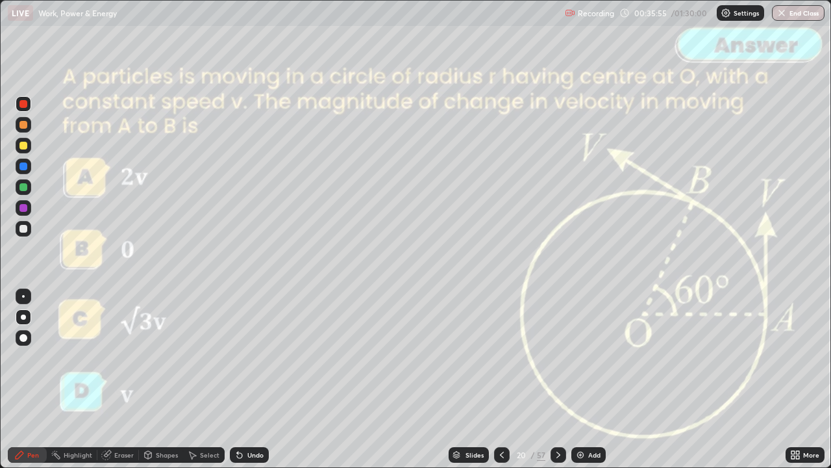
click at [507, 379] on div at bounding box center [502, 455] width 16 height 16
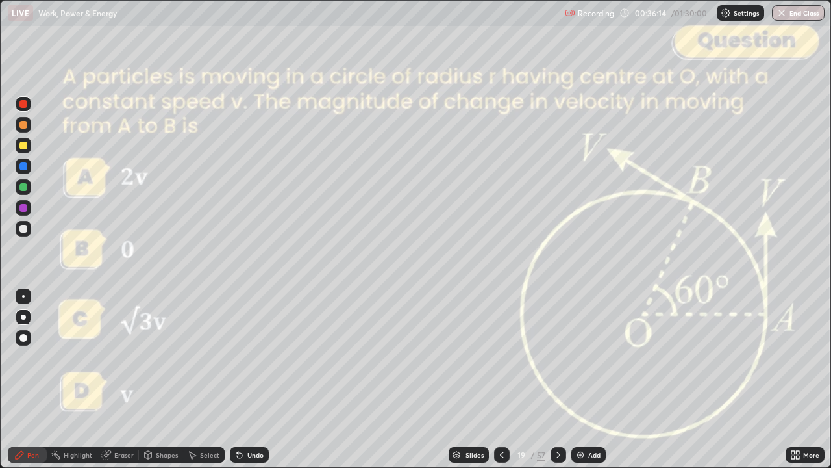
click at [557, 379] on icon at bounding box center [558, 455] width 10 height 10
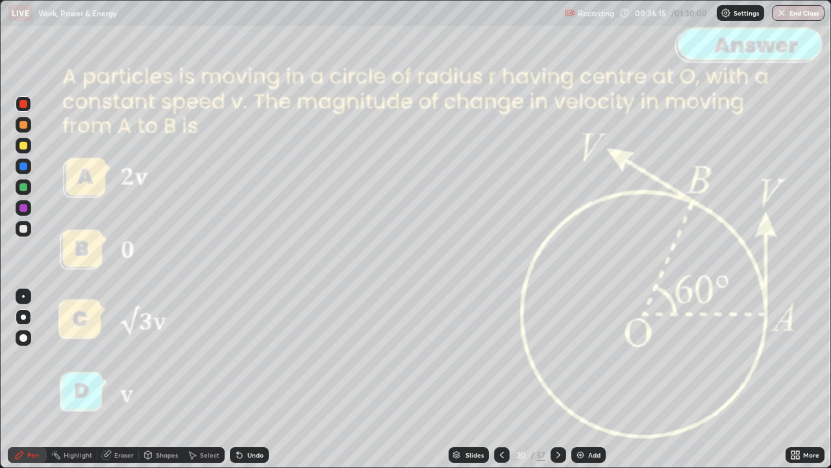
click at [557, 379] on icon at bounding box center [558, 455] width 10 height 10
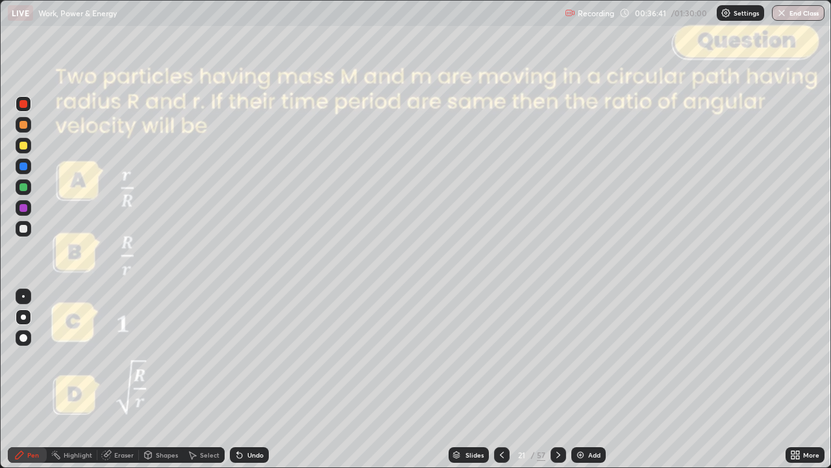
click at [23, 146] on div at bounding box center [23, 146] width 8 height 8
click at [563, 379] on icon at bounding box center [558, 455] width 10 height 10
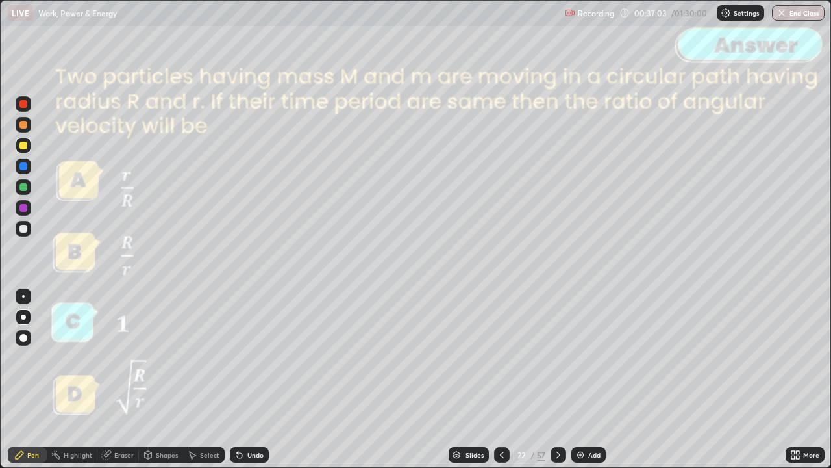
click at [557, 379] on icon at bounding box center [558, 455] width 10 height 10
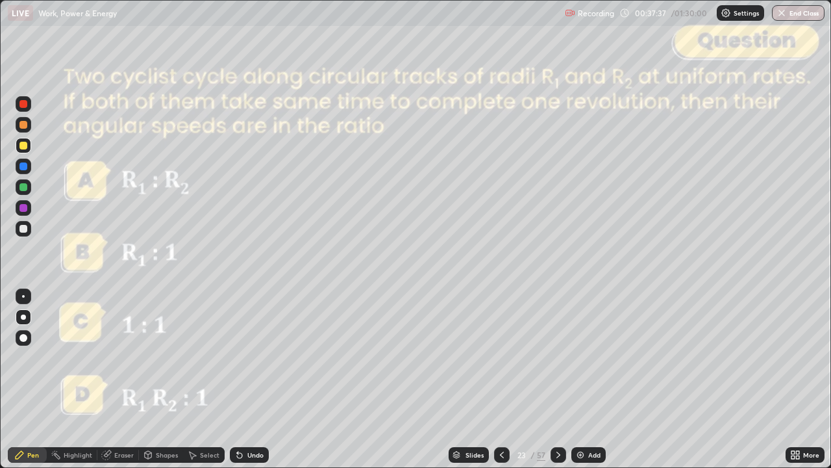
click at [557, 379] on icon at bounding box center [558, 455] width 10 height 10
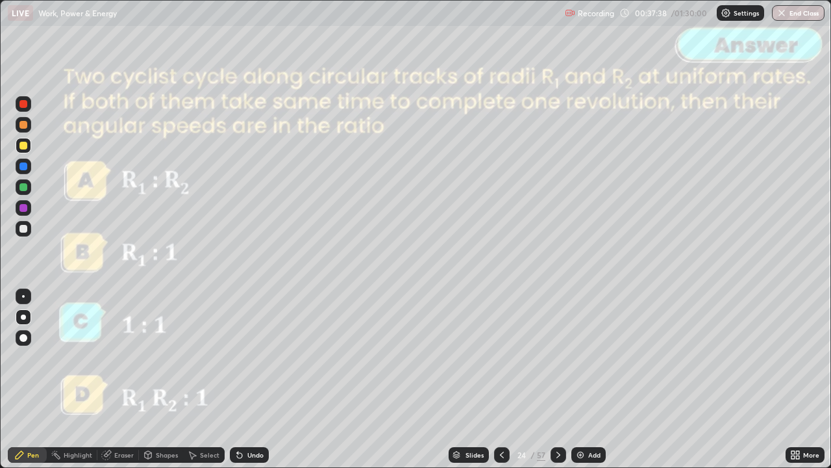
click at [559, 379] on icon at bounding box center [559, 454] width 4 height 6
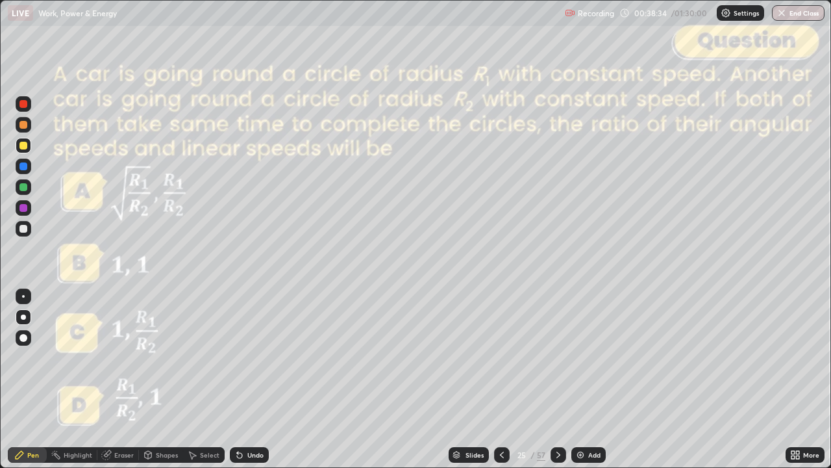
click at [251, 379] on div "Undo" at bounding box center [249, 455] width 39 height 16
click at [553, 379] on icon at bounding box center [558, 455] width 10 height 10
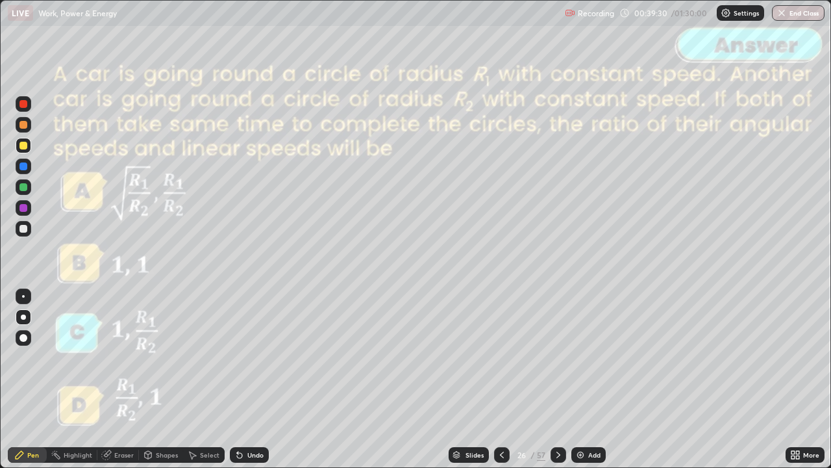
click at [557, 379] on icon at bounding box center [558, 455] width 10 height 10
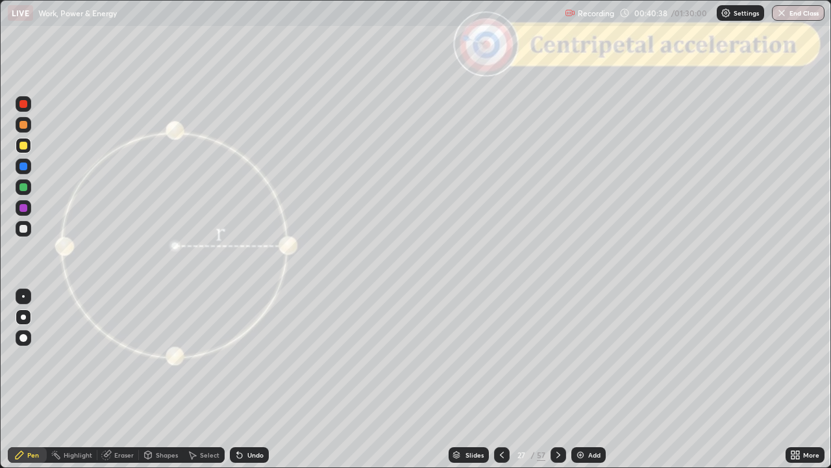
click at [25, 126] on div at bounding box center [23, 125] width 8 height 8
click at [153, 379] on div "Shapes" at bounding box center [161, 455] width 44 height 16
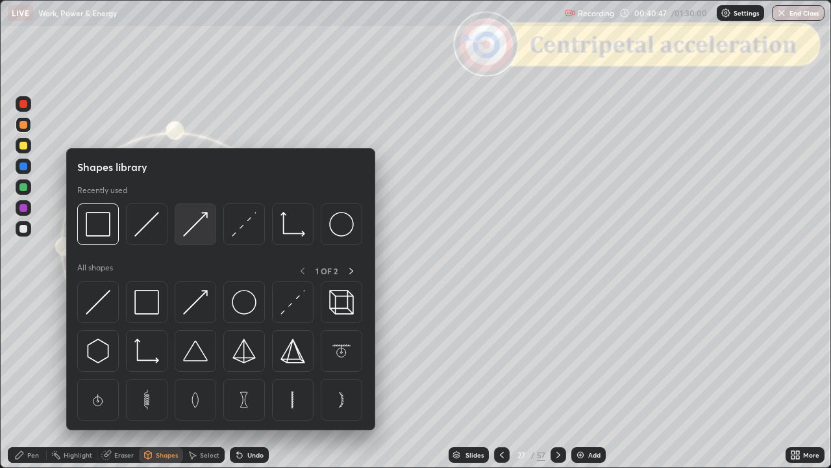
click at [195, 235] on img at bounding box center [195, 224] width 25 height 25
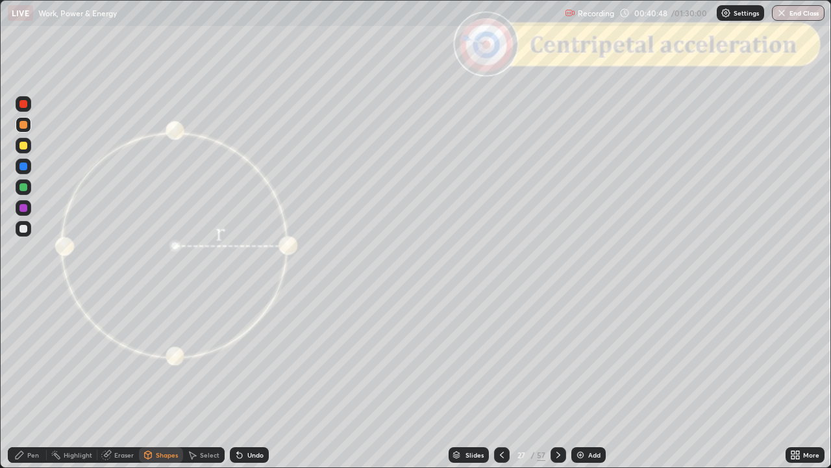
click at [23, 146] on div at bounding box center [23, 146] width 8 height 8
click at [30, 191] on div at bounding box center [24, 187] width 16 height 16
click at [23, 379] on icon at bounding box center [19, 455] width 10 height 10
click at [23, 146] on div at bounding box center [23, 146] width 8 height 8
click at [158, 379] on div "Shapes" at bounding box center [167, 454] width 22 height 6
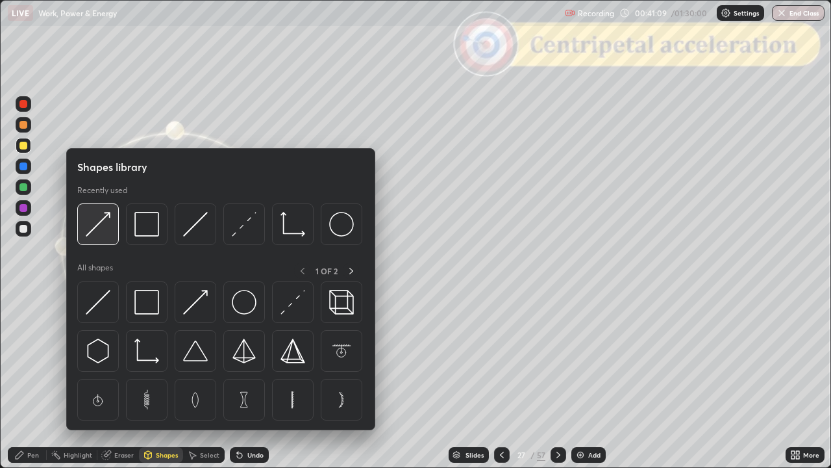
click at [96, 234] on img at bounding box center [98, 224] width 25 height 25
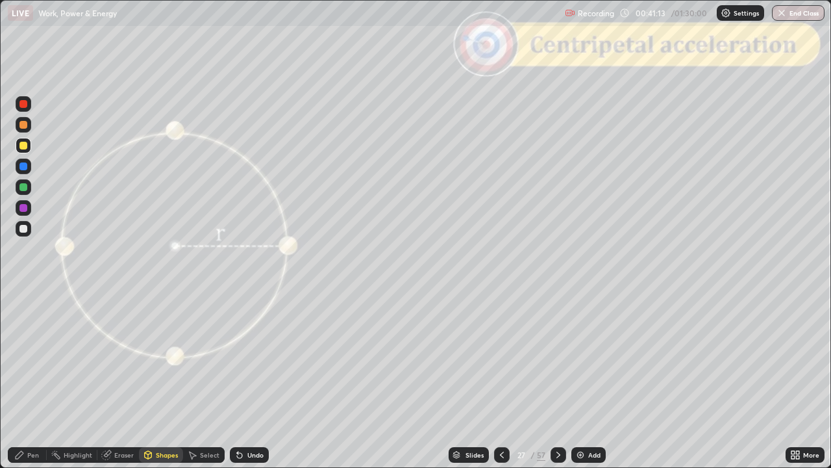
click at [21, 379] on div "Pen" at bounding box center [27, 455] width 39 height 16
click at [0, 160] on div "Setting up your live class" at bounding box center [415, 234] width 831 height 468
click at [20, 190] on div at bounding box center [23, 187] width 8 height 8
click at [26, 148] on div at bounding box center [23, 146] width 8 height 8
click at [160, 379] on div "Shapes" at bounding box center [167, 454] width 22 height 6
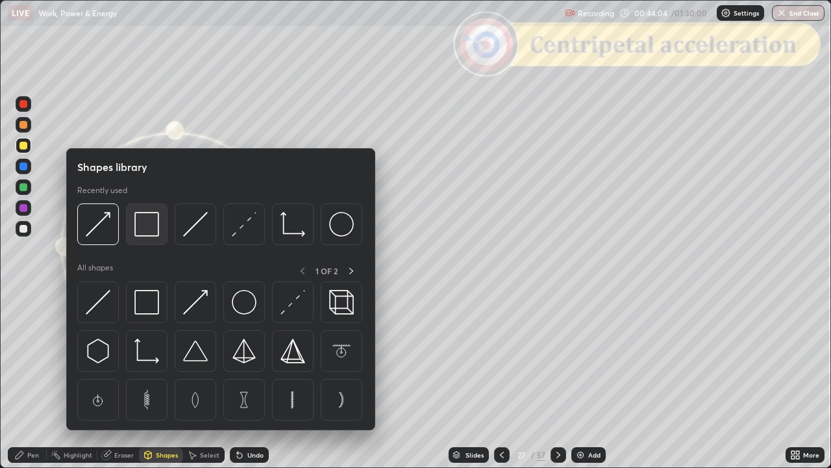
click at [145, 222] on img at bounding box center [146, 224] width 25 height 25
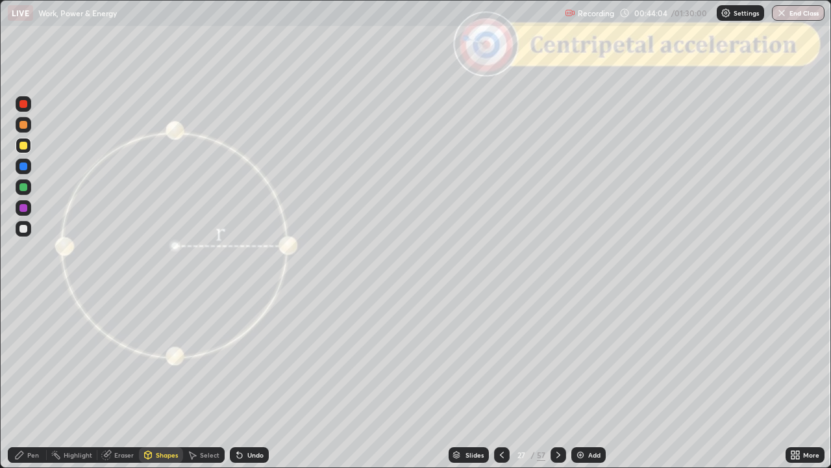
click at [23, 110] on div at bounding box center [24, 104] width 16 height 16
click at [21, 379] on icon at bounding box center [19, 455] width 10 height 10
click at [21, 190] on div at bounding box center [23, 187] width 8 height 8
click at [22, 126] on div at bounding box center [23, 125] width 8 height 8
click at [22, 229] on div at bounding box center [23, 229] width 8 height 8
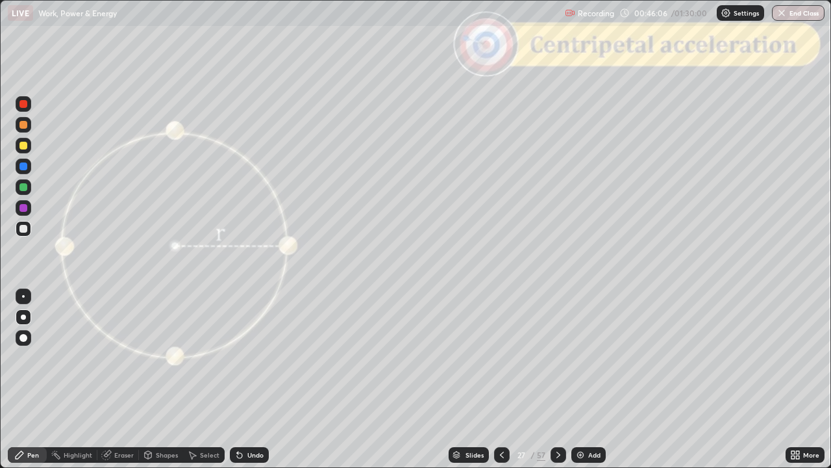
click at [249, 379] on div "Undo" at bounding box center [249, 455] width 39 height 16
click at [557, 379] on icon at bounding box center [558, 455] width 10 height 10
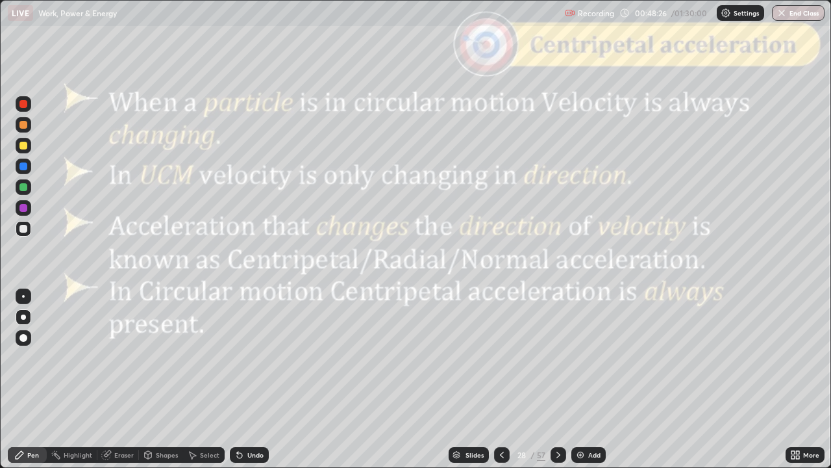
click at [556, 379] on icon at bounding box center [558, 455] width 10 height 10
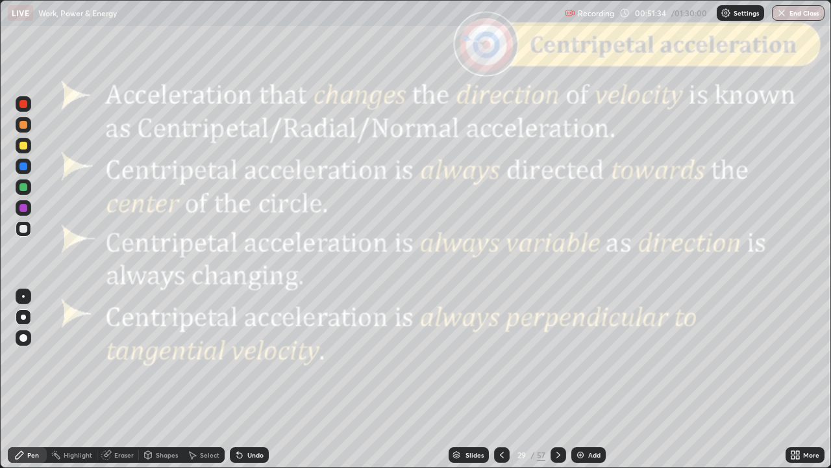
click at [557, 379] on icon at bounding box center [558, 455] width 10 height 10
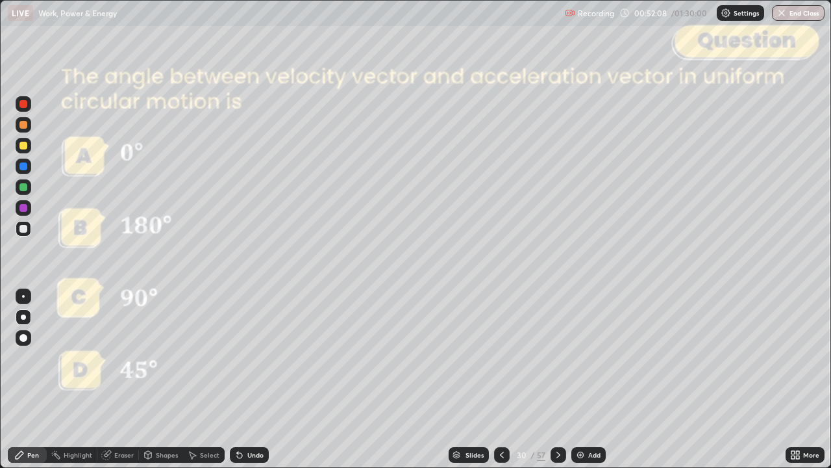
click at [557, 379] on icon at bounding box center [558, 455] width 10 height 10
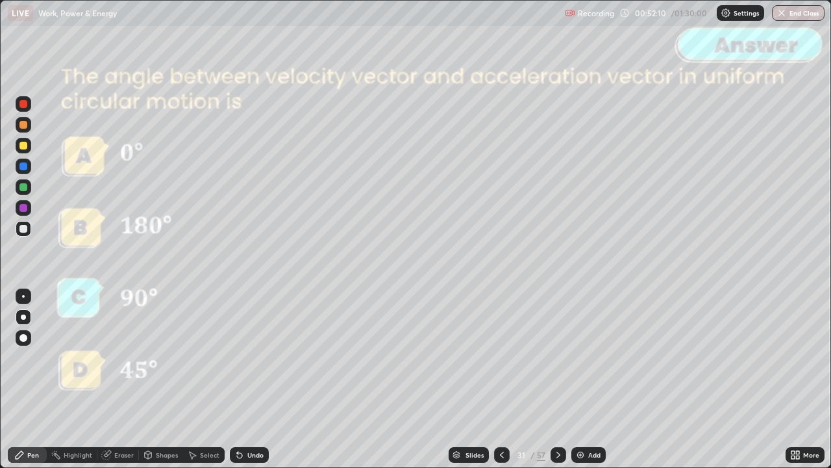
click at [562, 379] on div at bounding box center [559, 455] width 16 height 16
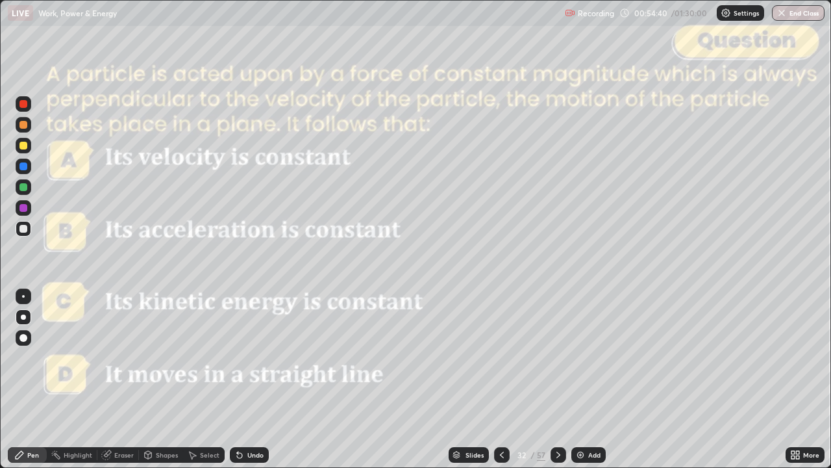
click at [556, 379] on icon at bounding box center [558, 455] width 10 height 10
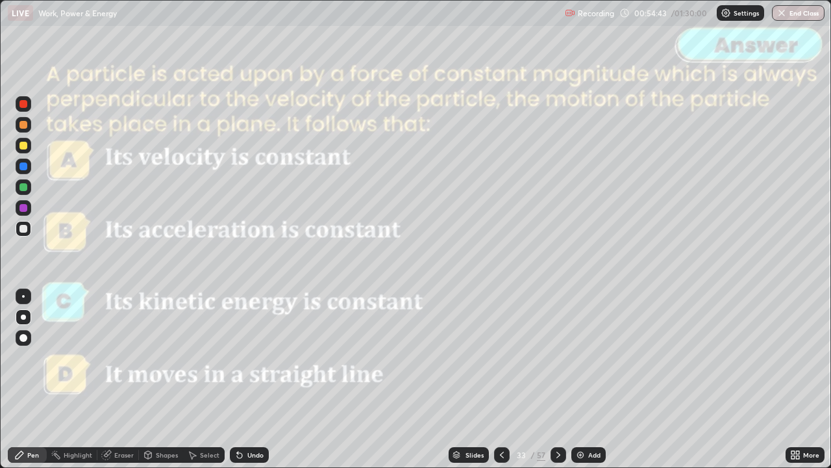
click at [563, 379] on div at bounding box center [559, 455] width 16 height 16
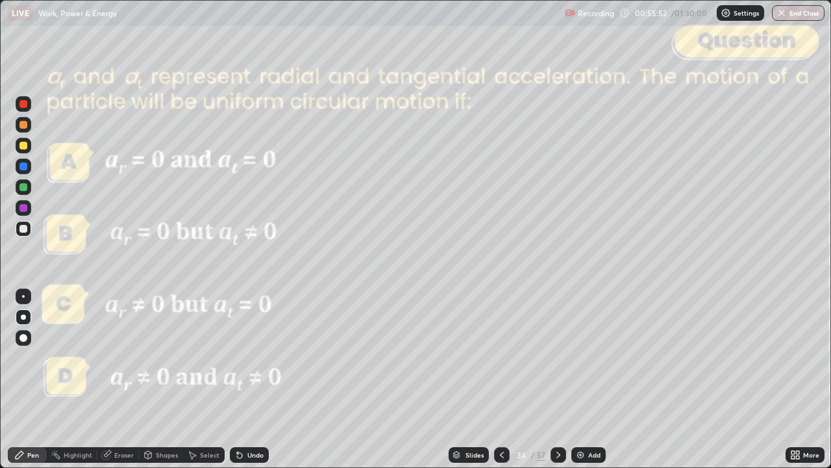
click at [481, 379] on div "Slides" at bounding box center [475, 454] width 18 height 6
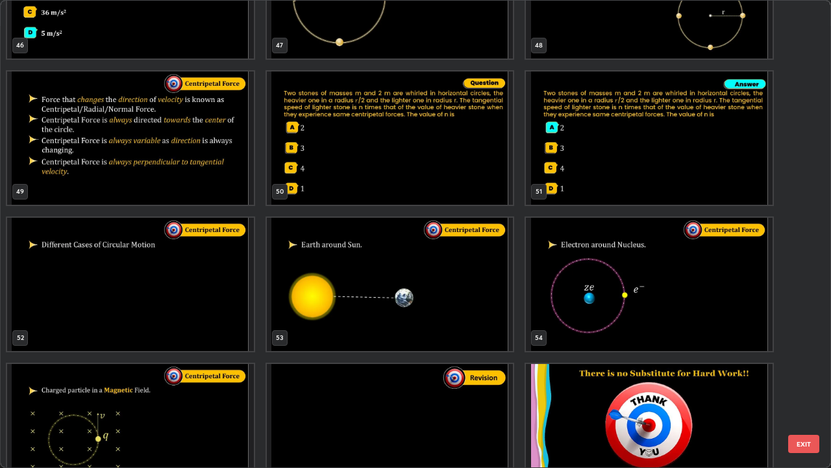
scroll to position [2307, 0]
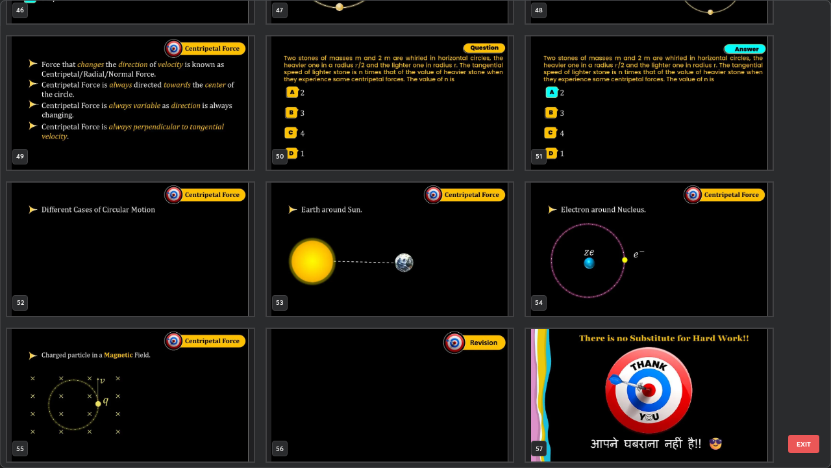
click at [799, 379] on button "EXIT" at bounding box center [804, 444] width 31 height 18
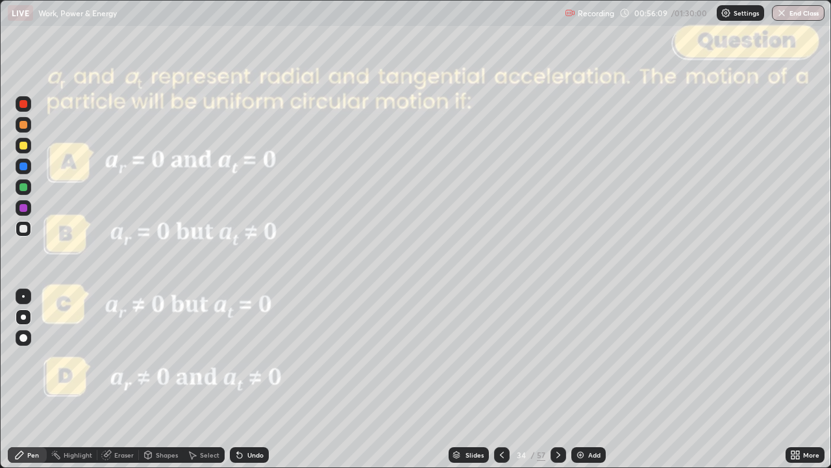
click at [557, 379] on icon at bounding box center [558, 455] width 10 height 10
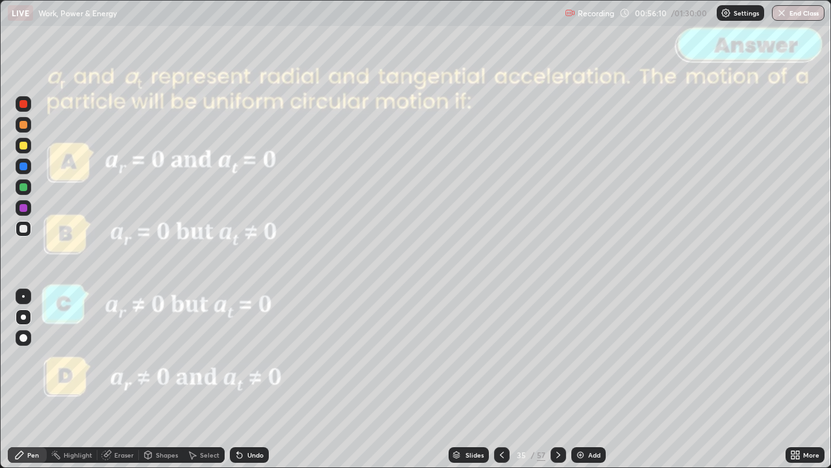
click at [560, 379] on icon at bounding box center [558, 455] width 10 height 10
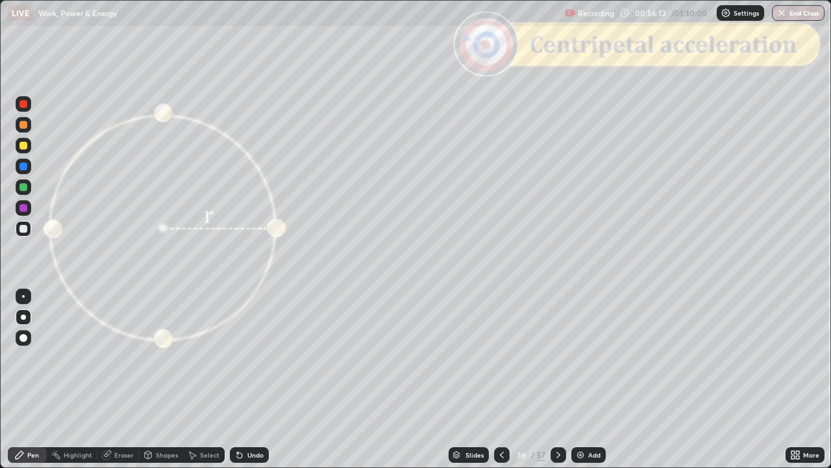
click at [557, 379] on icon at bounding box center [558, 455] width 10 height 10
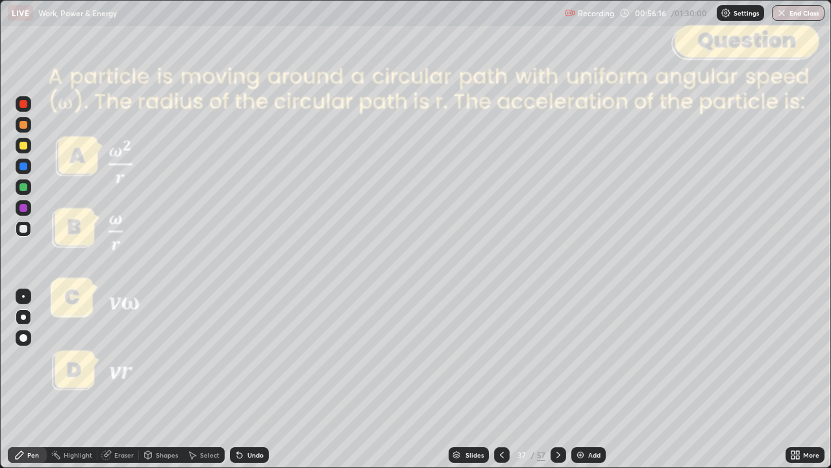
click at [501, 379] on icon at bounding box center [502, 455] width 10 height 10
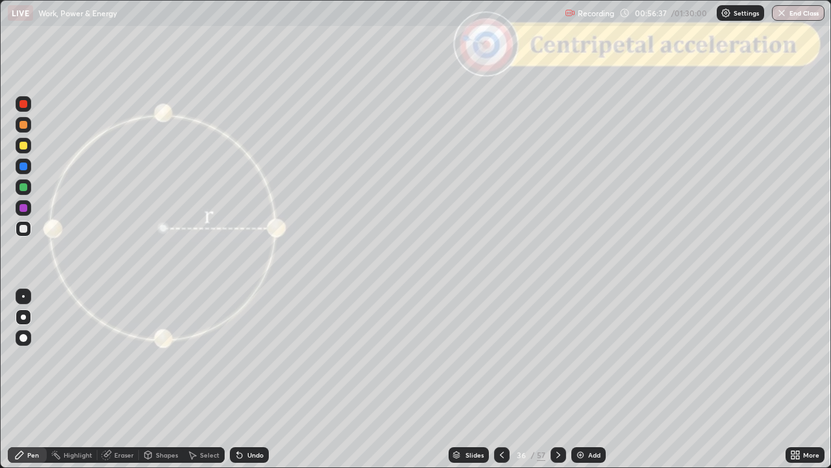
click at [257, 379] on div "Undo" at bounding box center [255, 454] width 16 height 6
click at [553, 379] on icon at bounding box center [558, 455] width 10 height 10
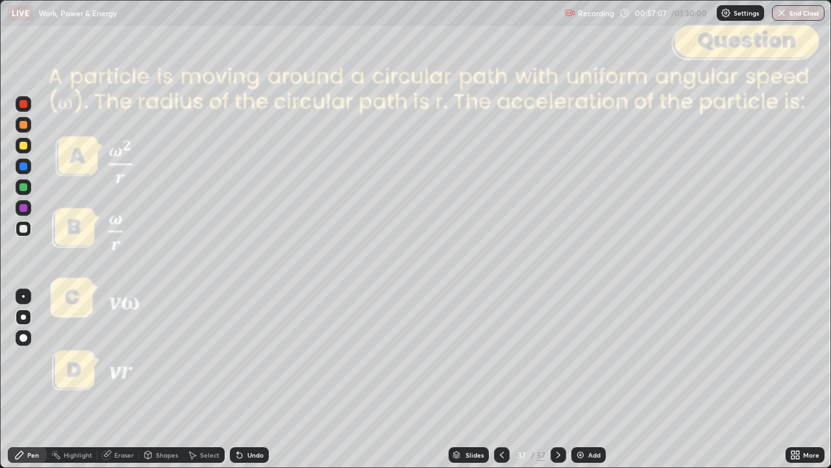
click at [557, 379] on icon at bounding box center [558, 455] width 10 height 10
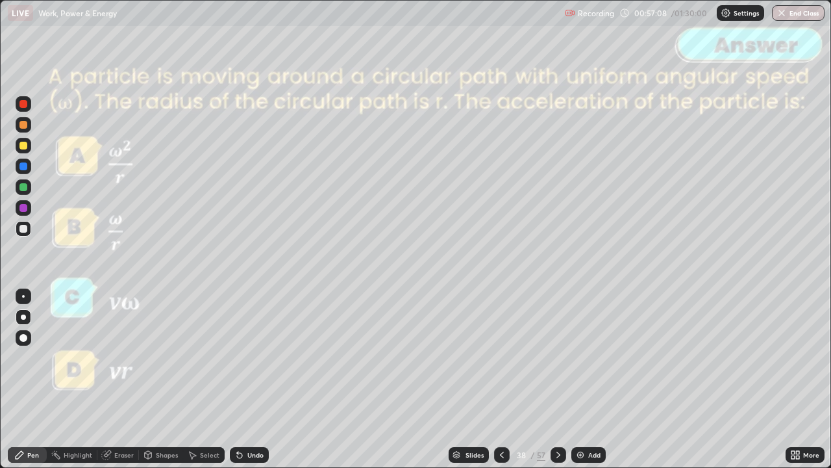
click at [560, 379] on icon at bounding box center [558, 455] width 10 height 10
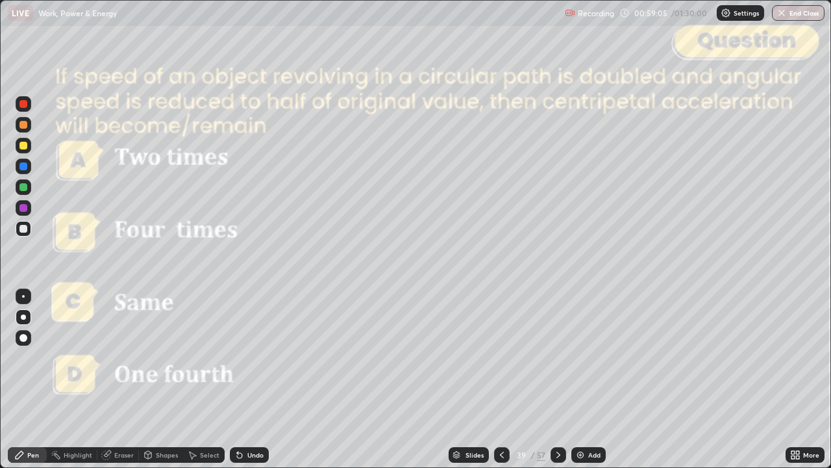
click at [557, 379] on icon at bounding box center [558, 455] width 10 height 10
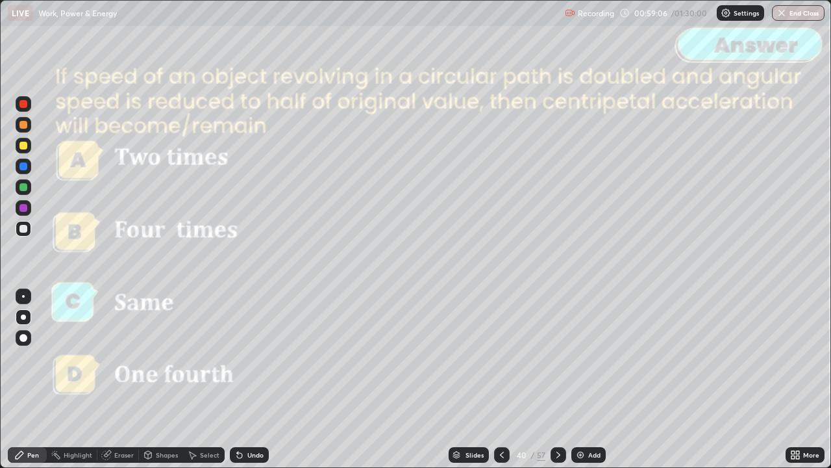
click at [561, 379] on icon at bounding box center [558, 455] width 10 height 10
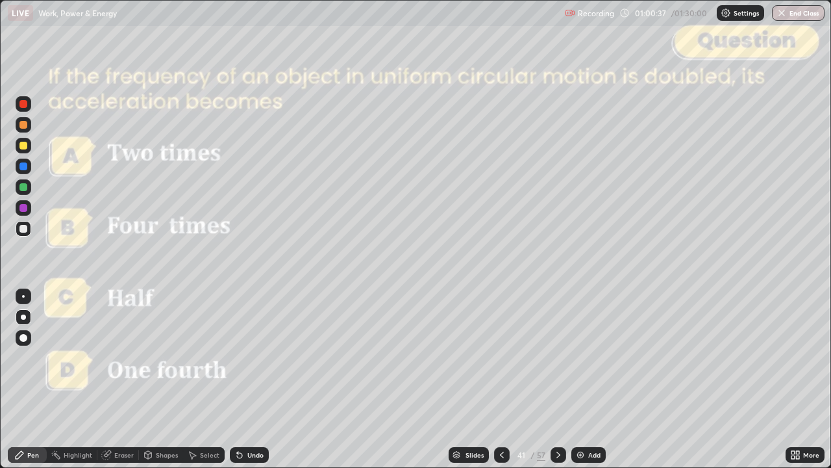
click at [555, 379] on icon at bounding box center [558, 455] width 10 height 10
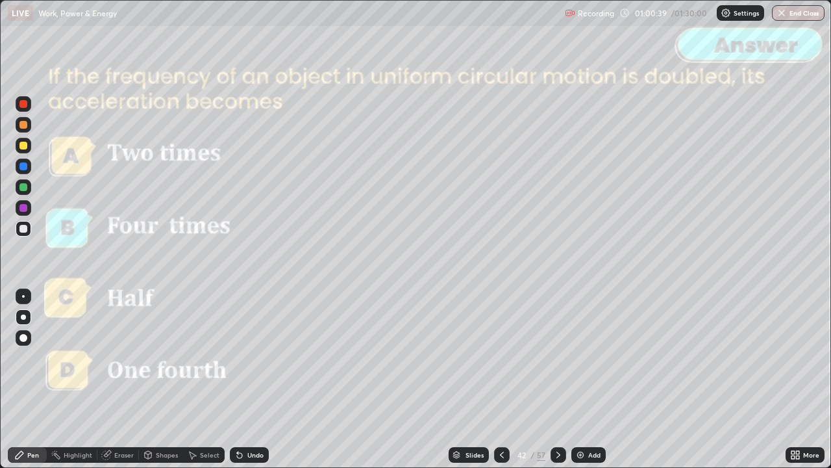
click at [559, 379] on icon at bounding box center [558, 455] width 10 height 10
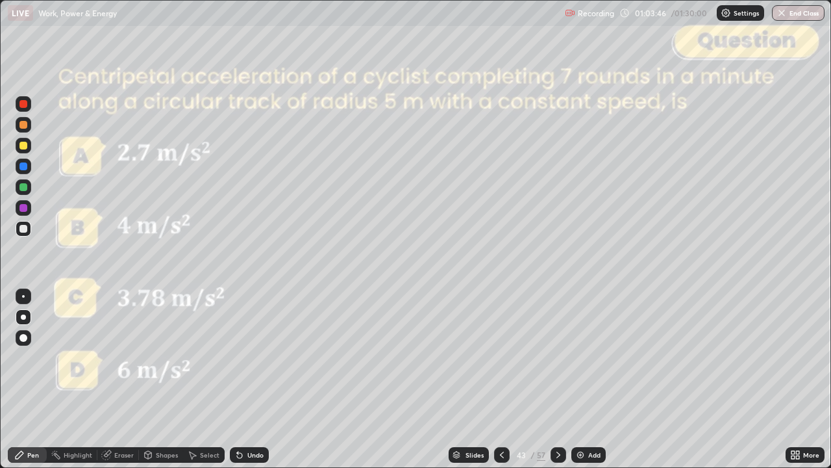
click at [253, 379] on div "Undo" at bounding box center [249, 455] width 39 height 16
click at [256, 379] on div "Undo" at bounding box center [249, 455] width 39 height 16
click at [257, 379] on div "Undo" at bounding box center [249, 455] width 39 height 16
click at [256, 379] on div "Undo" at bounding box center [249, 455] width 39 height 16
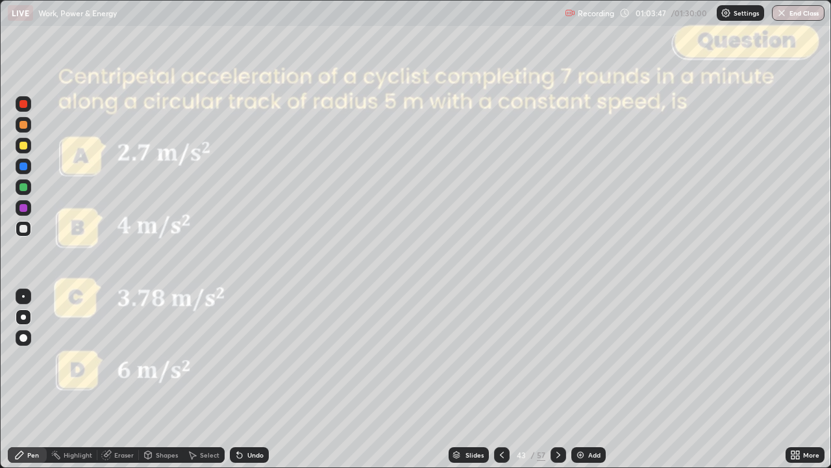
click at [257, 379] on div "Undo" at bounding box center [249, 455] width 39 height 16
click at [26, 146] on div at bounding box center [23, 146] width 8 height 8
click at [252, 379] on div "Undo" at bounding box center [255, 454] width 16 height 6
click at [558, 379] on icon at bounding box center [558, 455] width 10 height 10
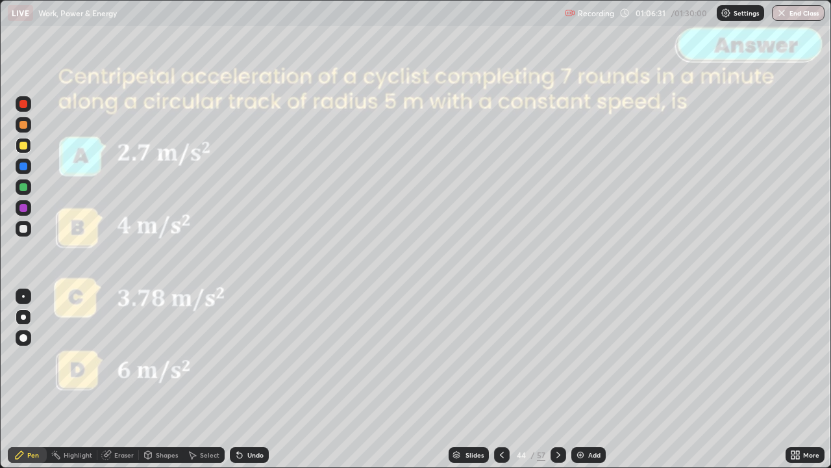
click at [558, 379] on div at bounding box center [559, 455] width 16 height 16
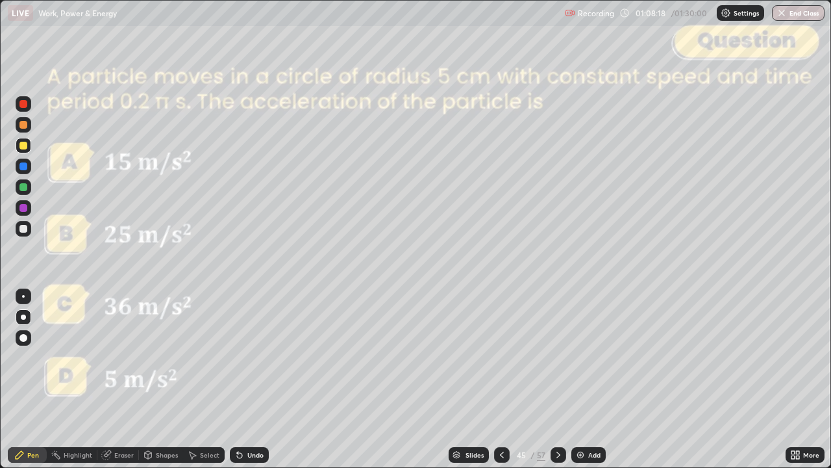
click at [555, 379] on icon at bounding box center [558, 455] width 10 height 10
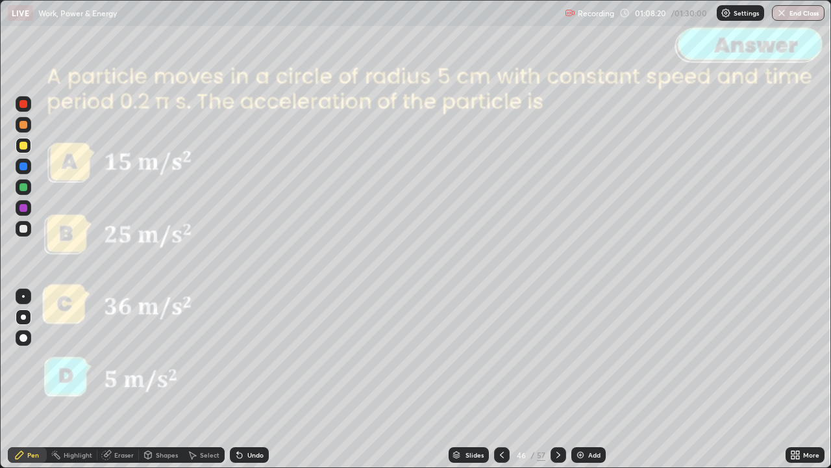
click at [559, 379] on div at bounding box center [559, 455] width 16 height 26
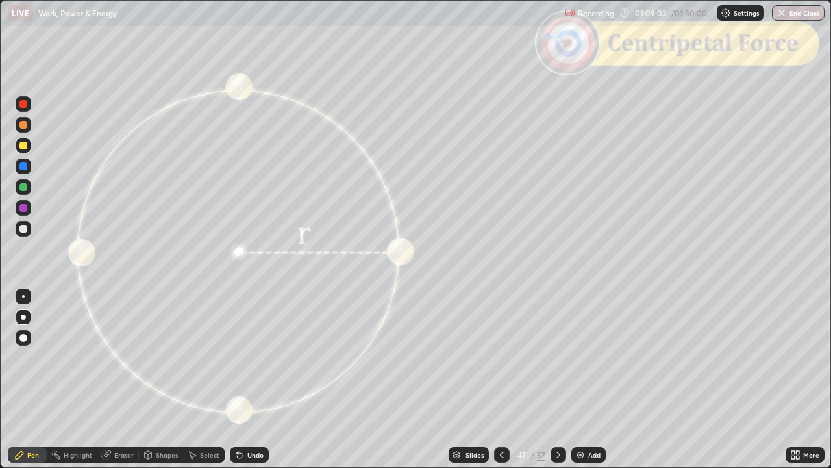
click at [168, 379] on div "Shapes" at bounding box center [167, 454] width 22 height 6
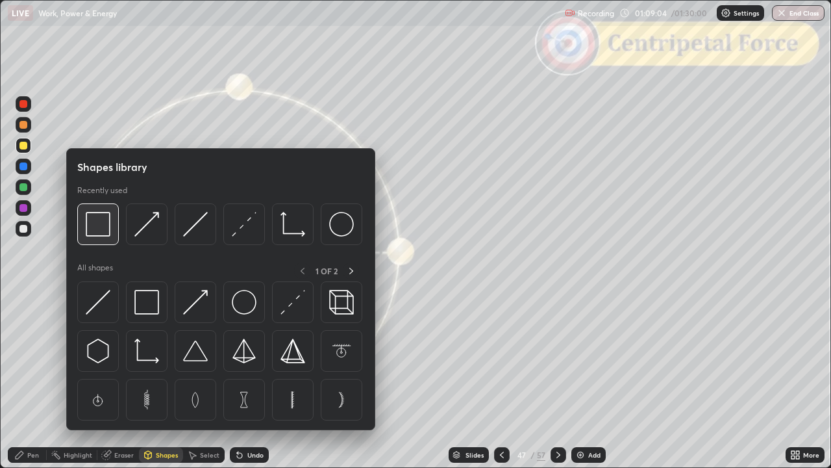
click at [97, 231] on img at bounding box center [98, 224] width 25 height 25
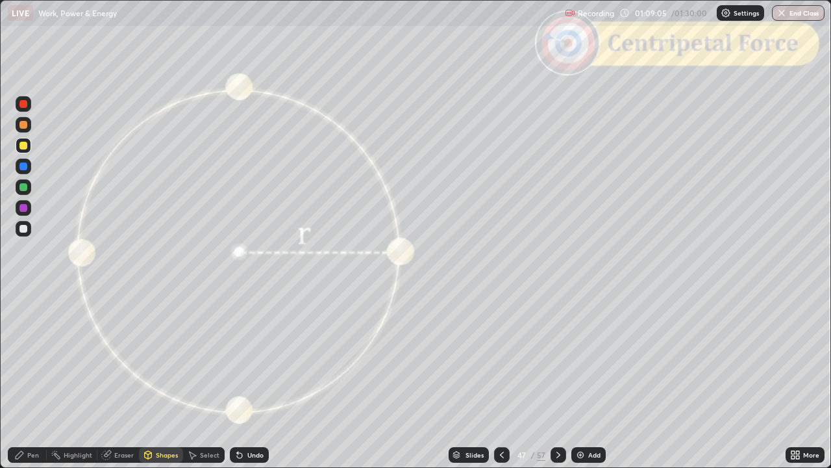
click at [21, 107] on div at bounding box center [23, 104] width 8 height 8
click at [23, 208] on div at bounding box center [23, 208] width 8 height 8
click at [157, 379] on div "Shapes" at bounding box center [167, 454] width 22 height 6
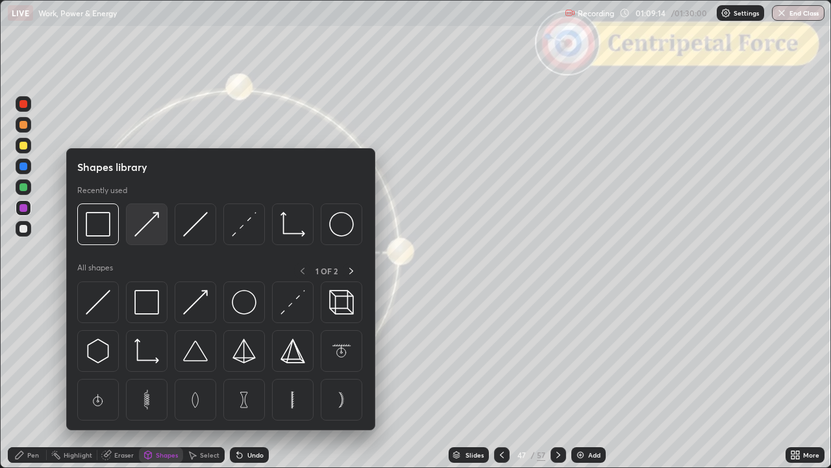
click at [146, 230] on img at bounding box center [146, 224] width 25 height 25
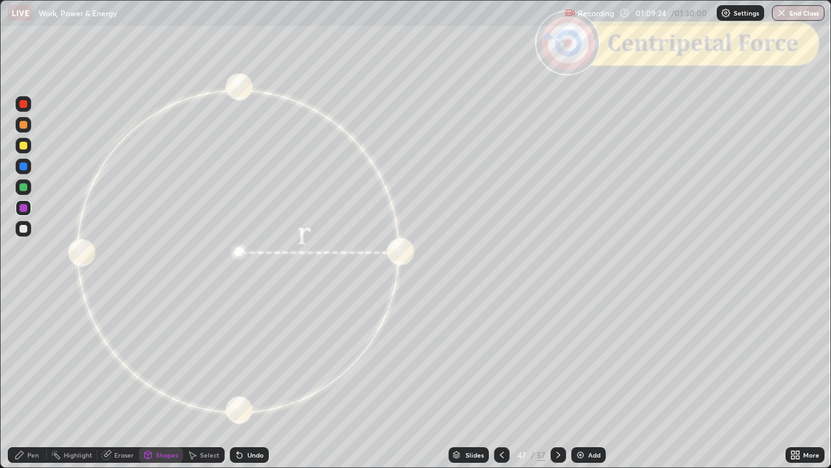
click at [26, 379] on div "Pen" at bounding box center [27, 455] width 39 height 16
click at [557, 379] on icon at bounding box center [558, 455] width 10 height 10
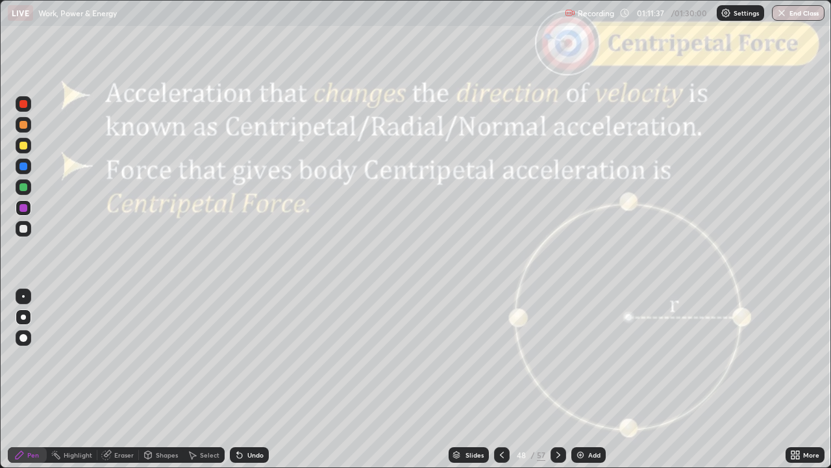
click at [25, 230] on div at bounding box center [23, 229] width 8 height 8
click at [156, 379] on div "Shapes" at bounding box center [161, 455] width 44 height 16
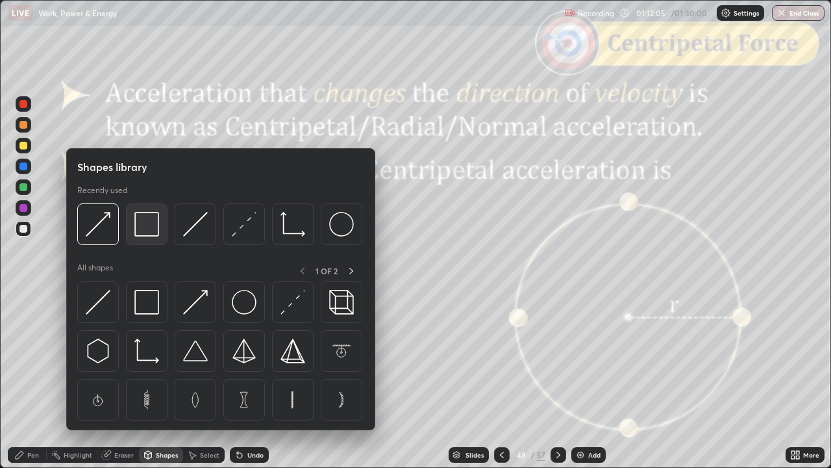
click at [150, 229] on img at bounding box center [146, 224] width 25 height 25
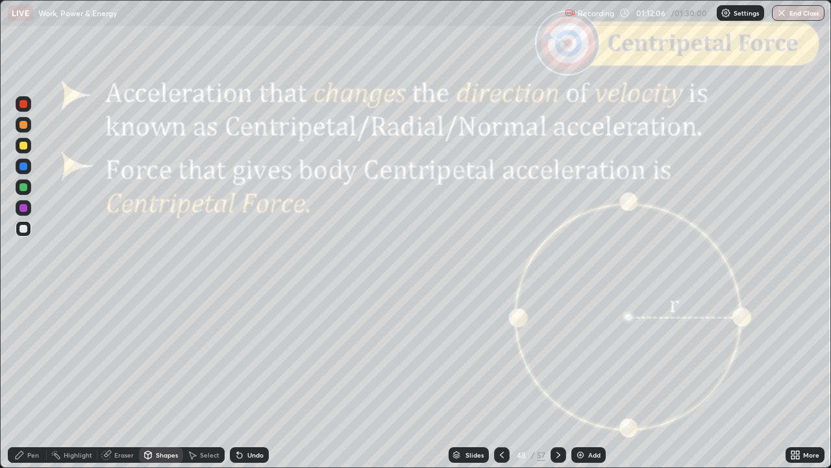
click at [23, 104] on div at bounding box center [23, 104] width 8 height 8
click at [32, 379] on div "Pen" at bounding box center [33, 454] width 12 height 6
click at [25, 127] on div at bounding box center [23, 125] width 8 height 8
click at [168, 379] on div "Shapes" at bounding box center [167, 454] width 22 height 6
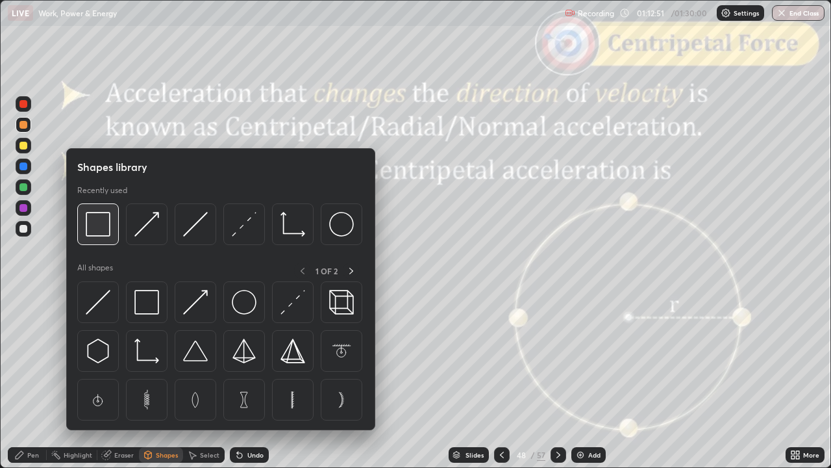
click at [91, 231] on img at bounding box center [98, 224] width 25 height 25
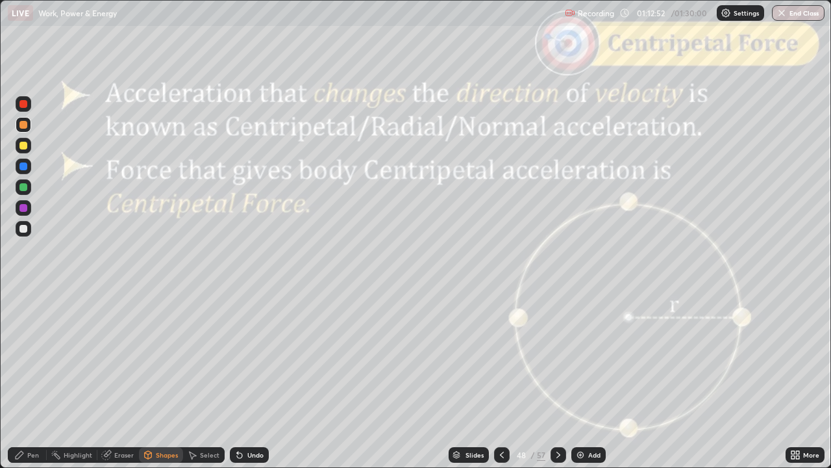
click at [22, 107] on div at bounding box center [23, 104] width 8 height 8
click at [557, 379] on icon at bounding box center [558, 455] width 10 height 10
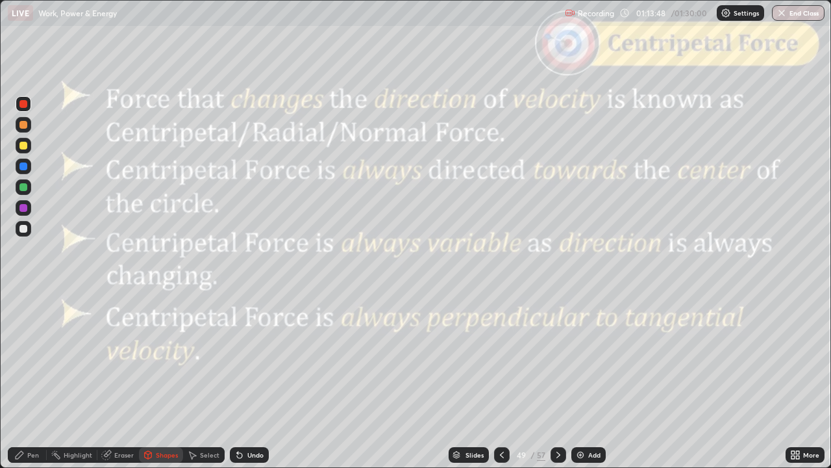
click at [559, 379] on icon at bounding box center [558, 455] width 10 height 10
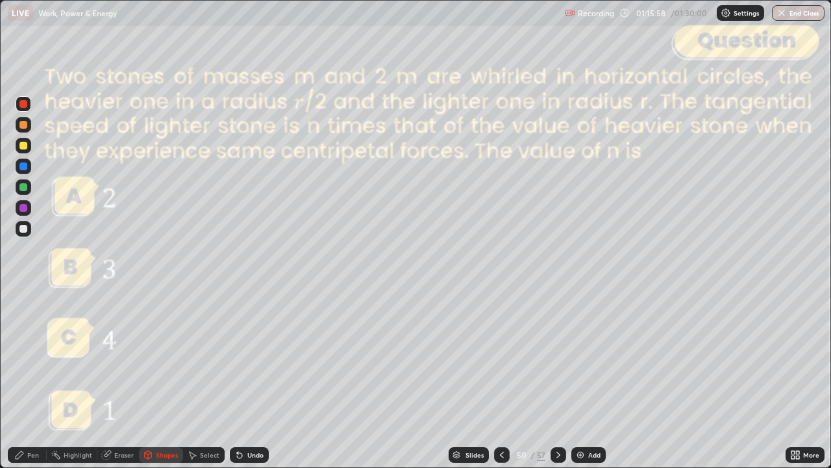
click at [21, 225] on div at bounding box center [23, 229] width 8 height 8
click at [251, 379] on div "Undo" at bounding box center [255, 454] width 16 height 6
click at [249, 379] on div "Undo" at bounding box center [255, 454] width 16 height 6
click at [24, 379] on icon at bounding box center [19, 455] width 10 height 10
click at [254, 379] on div "Undo" at bounding box center [255, 454] width 16 height 6
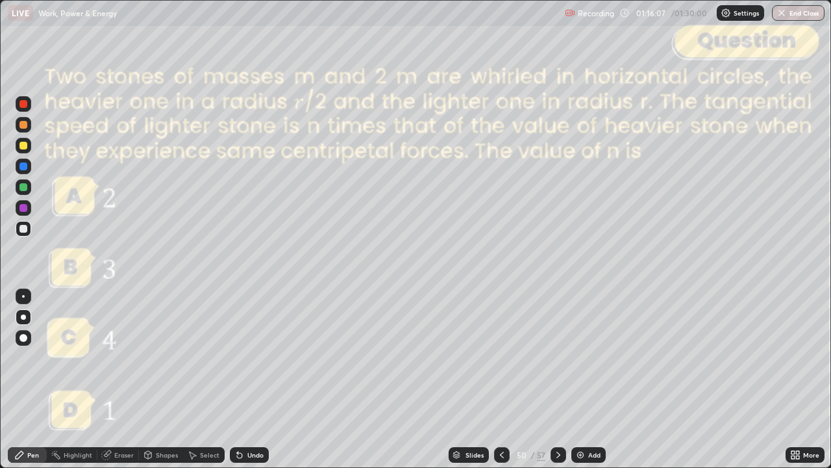
click at [255, 379] on div "Undo" at bounding box center [255, 454] width 16 height 6
click at [23, 108] on div at bounding box center [24, 104] width 16 height 16
click at [23, 146] on div at bounding box center [23, 146] width 8 height 8
click at [122, 379] on div "Eraser" at bounding box center [123, 454] width 19 height 6
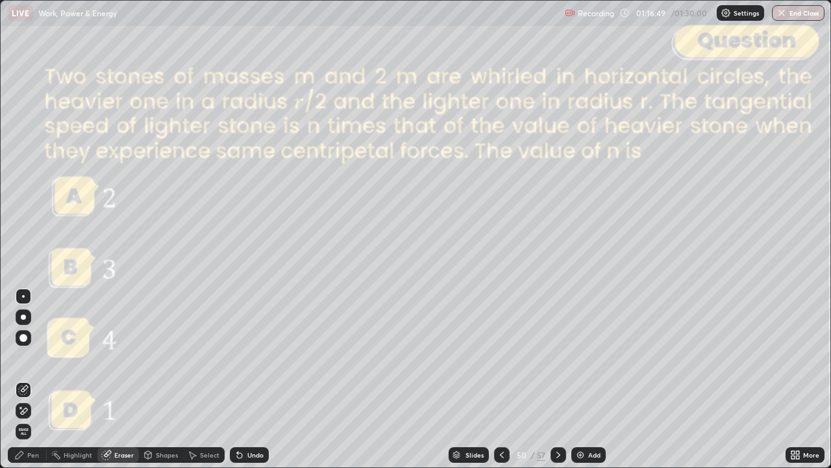
click at [31, 379] on div "Pen" at bounding box center [33, 454] width 12 height 6
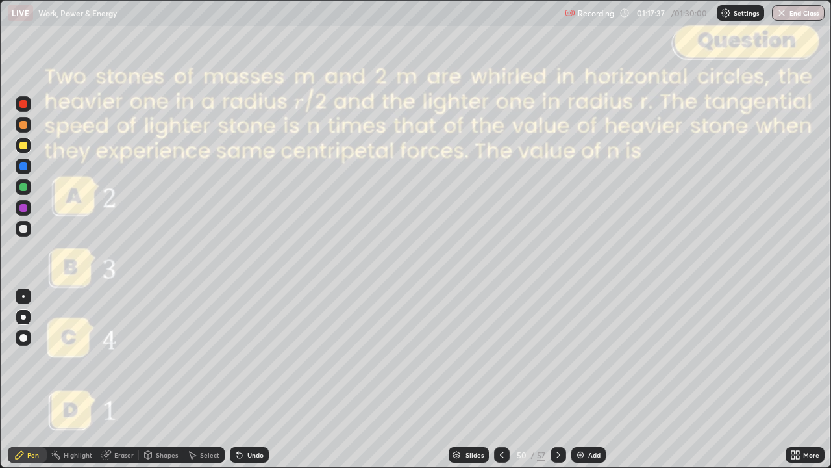
click at [23, 105] on div at bounding box center [23, 104] width 8 height 8
click at [23, 147] on div at bounding box center [23, 146] width 8 height 8
click at [23, 105] on div at bounding box center [23, 104] width 8 height 8
click at [558, 379] on icon at bounding box center [559, 454] width 4 height 6
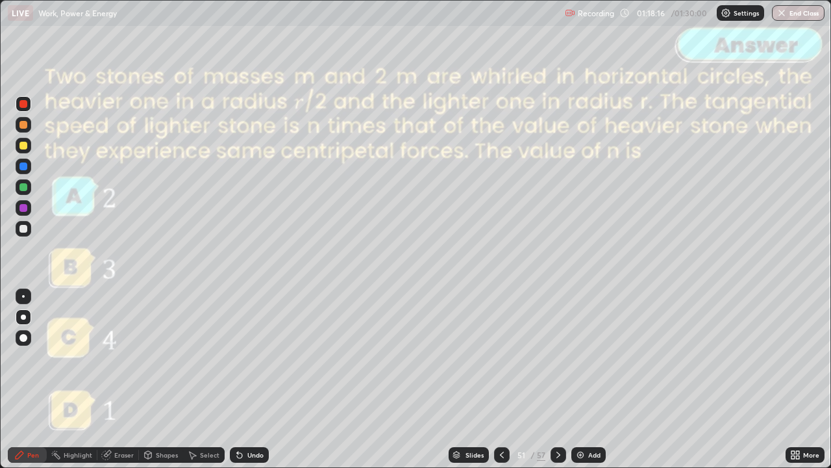
click at [557, 379] on icon at bounding box center [559, 454] width 4 height 6
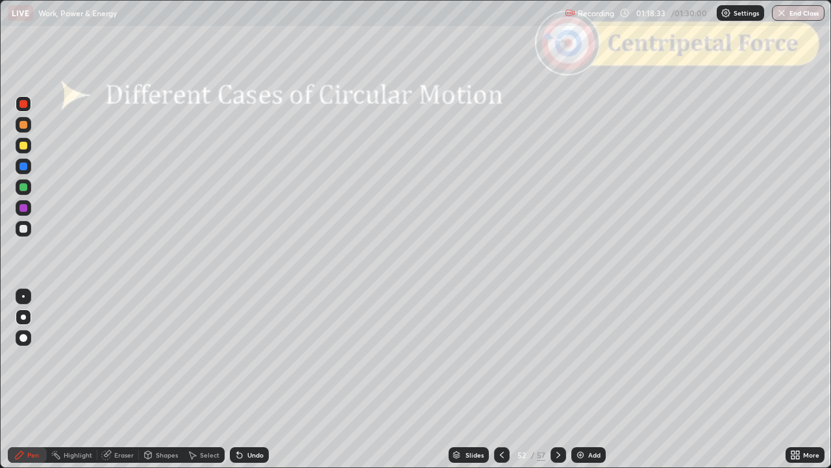
click at [558, 379] on icon at bounding box center [558, 455] width 10 height 10
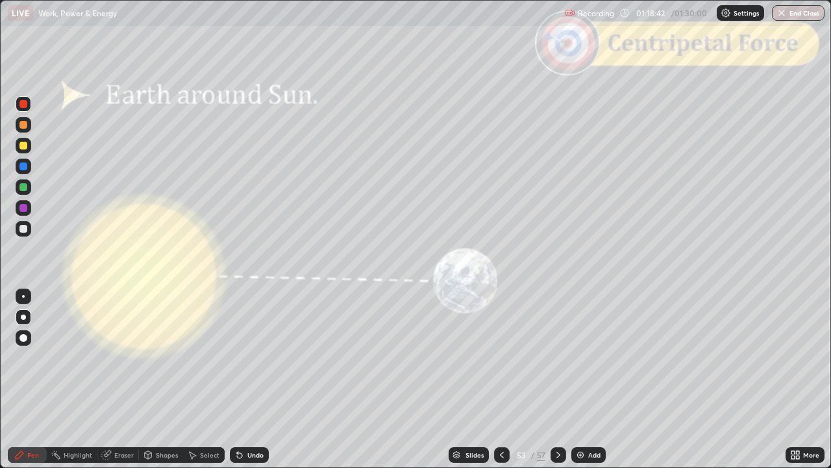
click at [156, 379] on div "Shapes" at bounding box center [167, 454] width 22 height 6
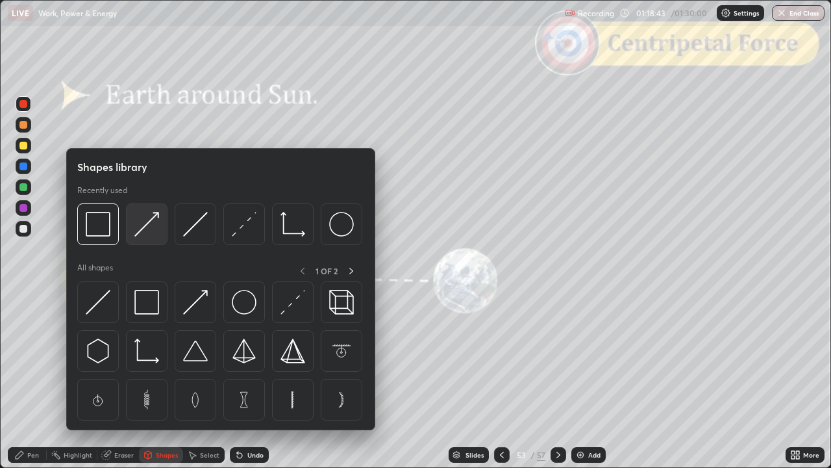
click at [152, 233] on img at bounding box center [146, 224] width 25 height 25
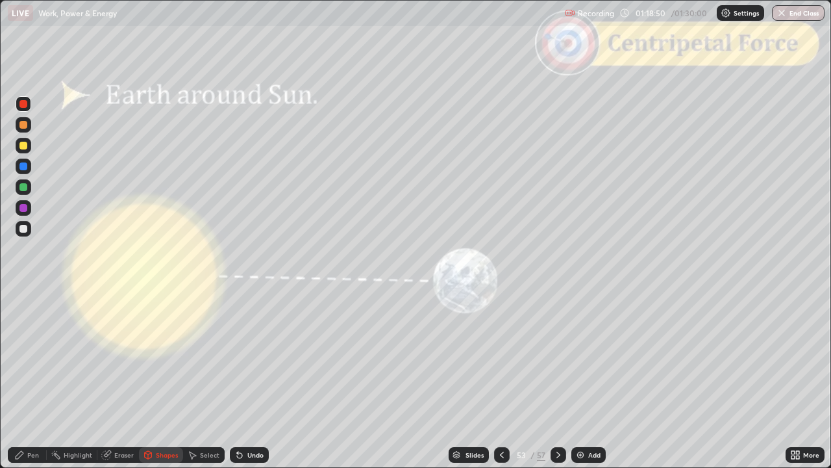
click at [19, 379] on div "Pen" at bounding box center [27, 455] width 39 height 16
click at [26, 128] on div at bounding box center [24, 125] width 16 height 16
click at [23, 108] on div at bounding box center [24, 104] width 16 height 16
click at [19, 147] on div at bounding box center [23, 146] width 8 height 8
click at [557, 379] on icon at bounding box center [558, 455] width 10 height 10
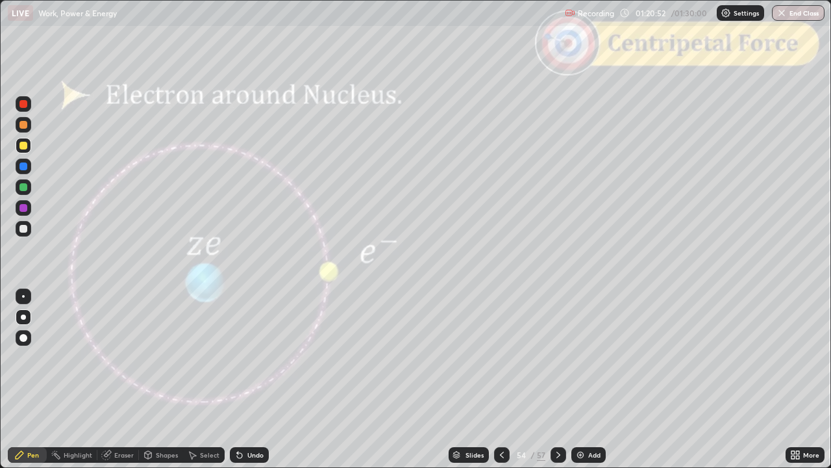
click at [558, 379] on icon at bounding box center [558, 455] width 10 height 10
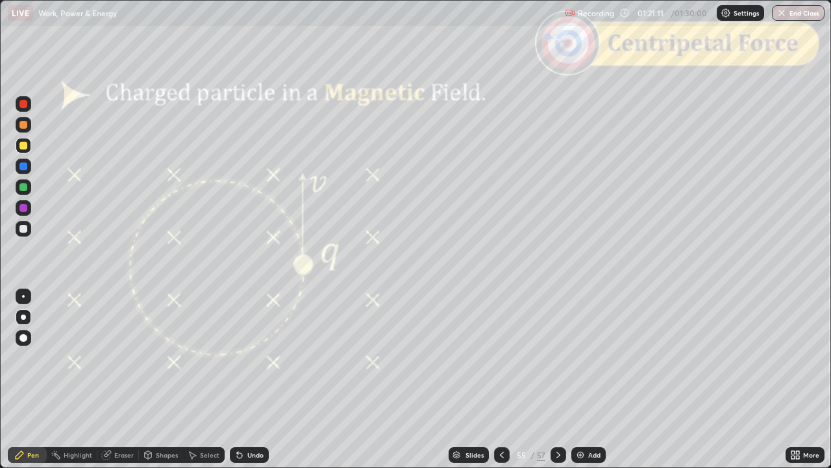
click at [563, 379] on div at bounding box center [559, 455] width 16 height 16
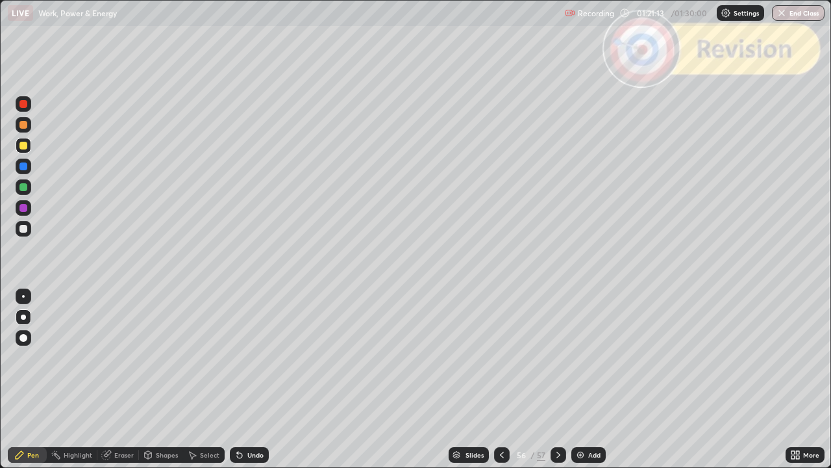
click at [563, 379] on div at bounding box center [559, 455] width 16 height 16
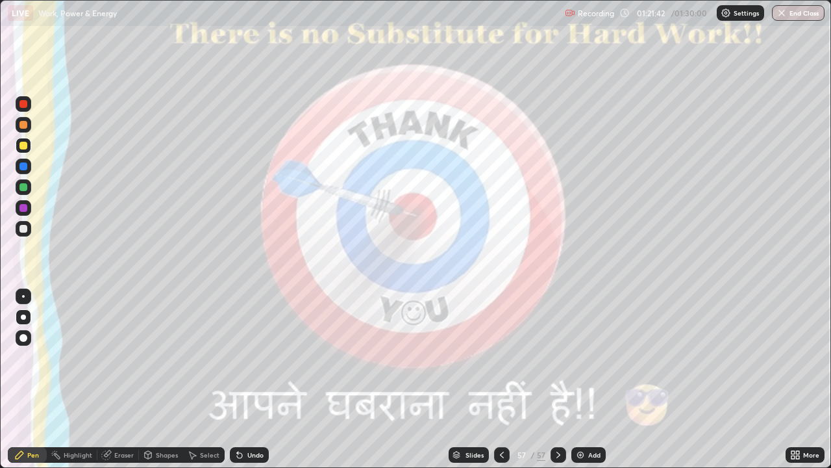
click at [787, 16] on img "button" at bounding box center [782, 13] width 10 height 10
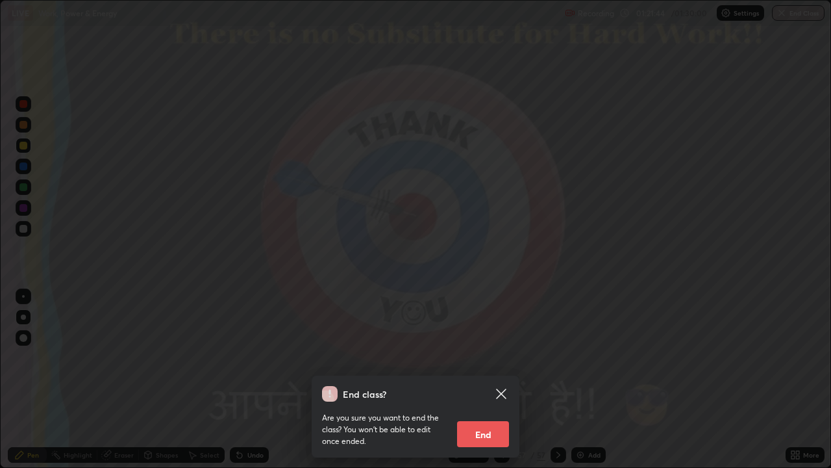
click at [487, 379] on button "End" at bounding box center [483, 434] width 52 height 26
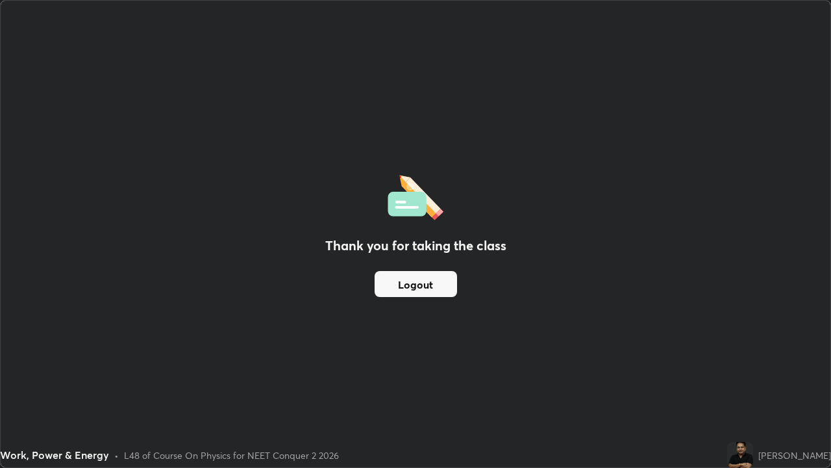
click at [403, 286] on button "Logout" at bounding box center [416, 284] width 82 height 26
